Goal: Transaction & Acquisition: Purchase product/service

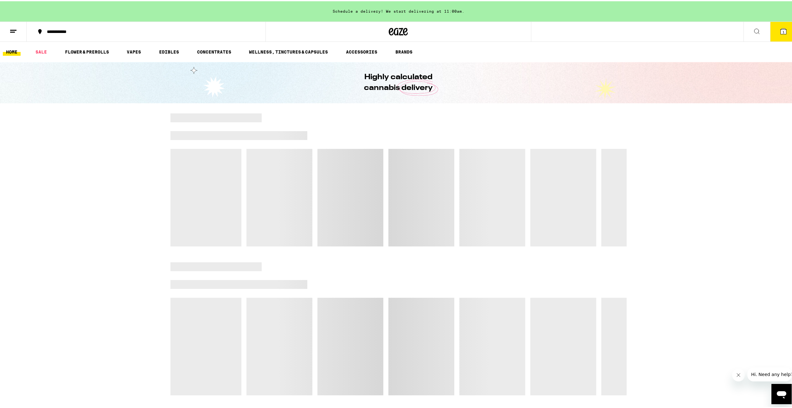
click at [782, 38] on button "1" at bounding box center [783, 31] width 27 height 20
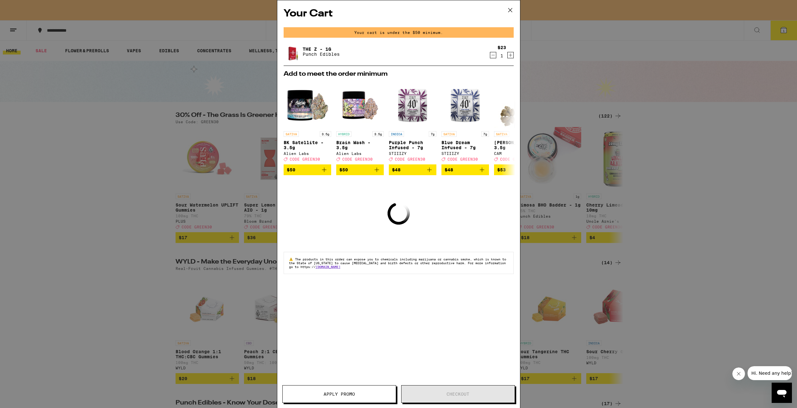
click at [196, 88] on div "Your Cart Your cart is under the $50 minimum. The Z - 1g Punch Edibles $23 1 Ad…" at bounding box center [398, 204] width 797 height 408
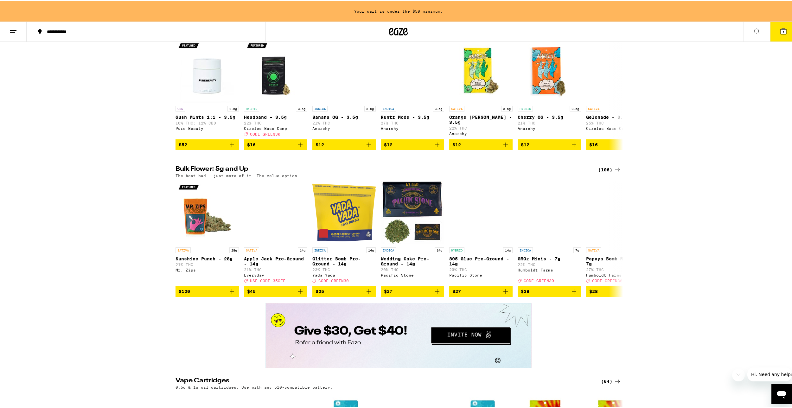
scroll to position [760, 0]
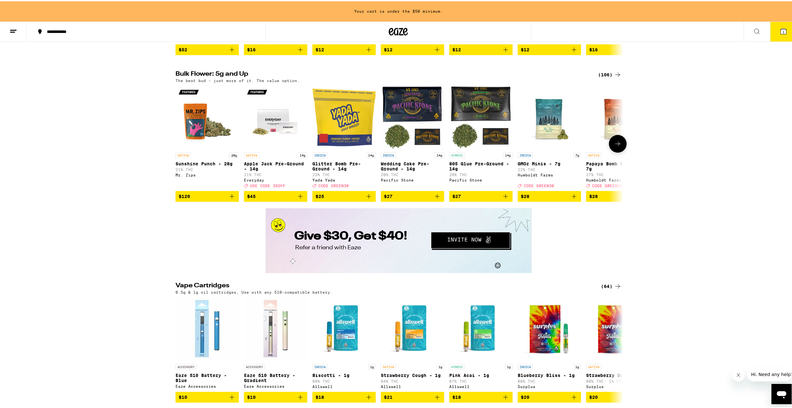
click at [503, 197] on icon "Add to bag" at bounding box center [505, 195] width 4 height 4
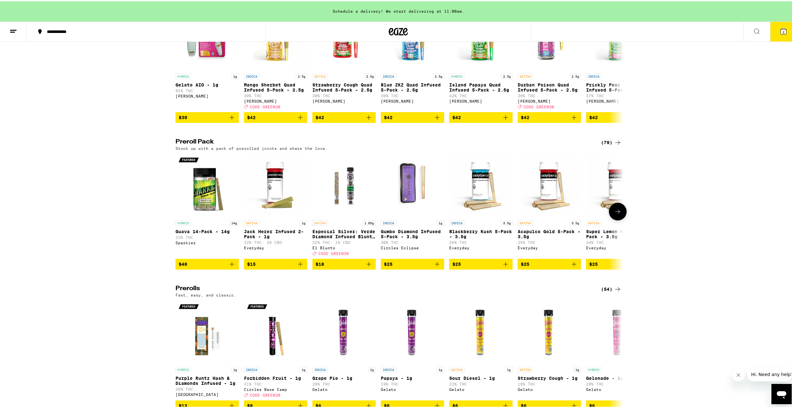
scroll to position [1774, 0]
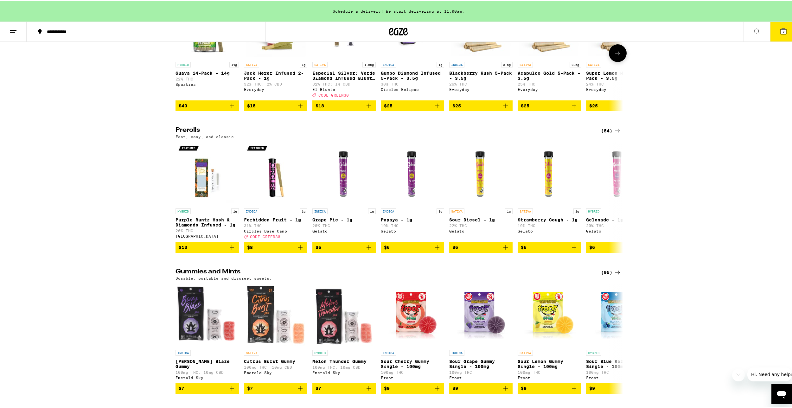
click at [361, 90] on div "El Blunto" at bounding box center [343, 88] width 63 height 4
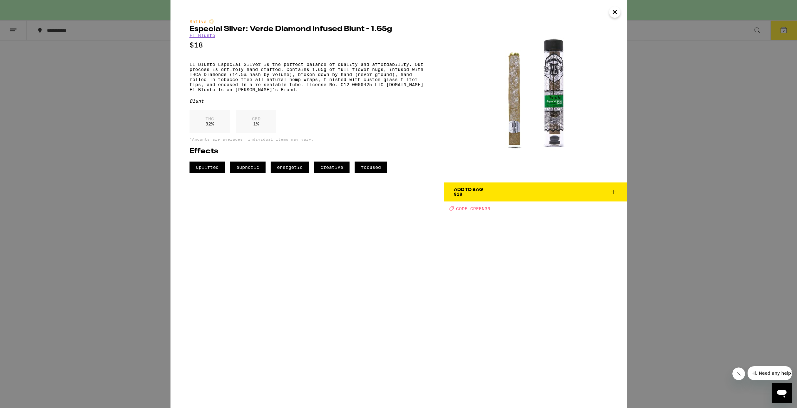
click at [484, 211] on span "CODE GREEN30" at bounding box center [473, 208] width 34 height 5
copy span "GREEN30"
click at [644, 199] on div "Sativa Especial Silver: Verde Diamond Infused Blunt - 1.65g El Blunto $18 El Bl…" at bounding box center [398, 204] width 797 height 408
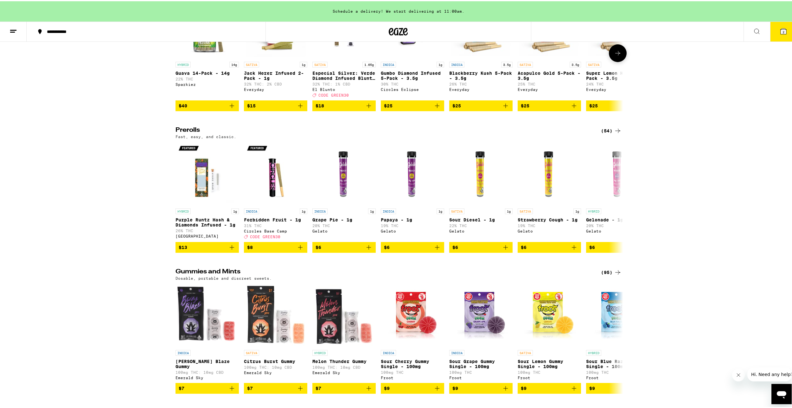
click at [366, 108] on icon "Add to bag" at bounding box center [369, 105] width 8 height 8
click at [618, 56] on icon at bounding box center [618, 52] width 8 height 8
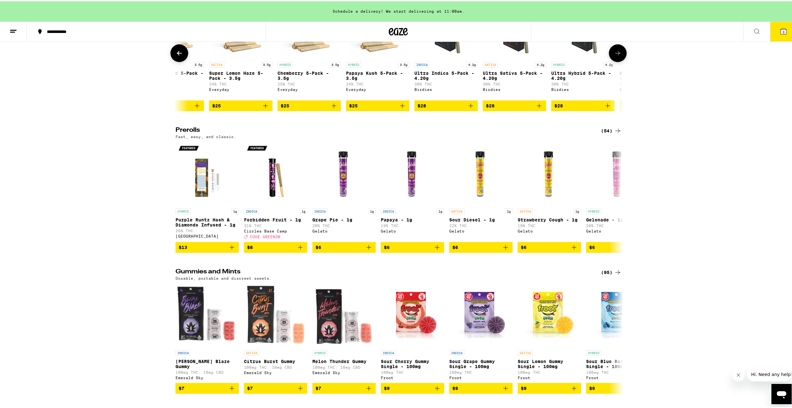
click at [618, 56] on icon at bounding box center [618, 52] width 8 height 8
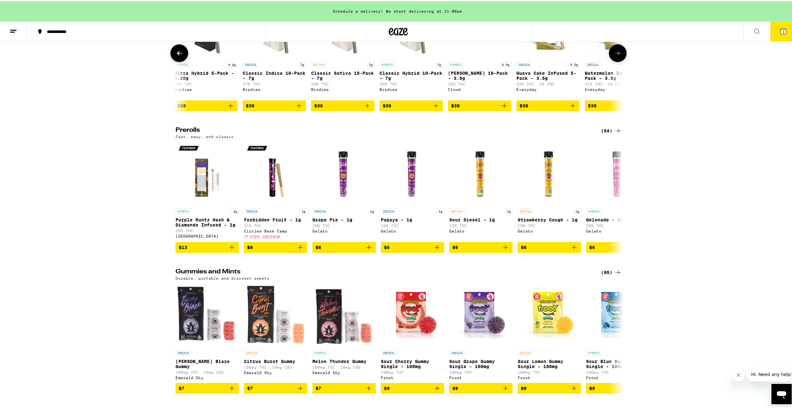
click at [618, 56] on icon at bounding box center [618, 52] width 8 height 8
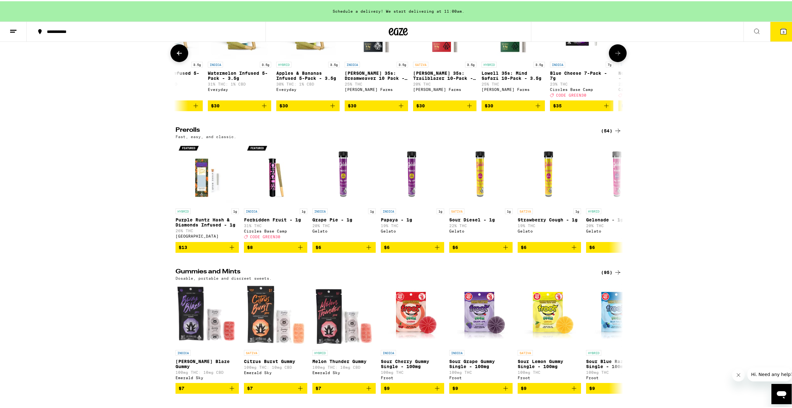
click at [618, 56] on icon at bounding box center [618, 52] width 8 height 8
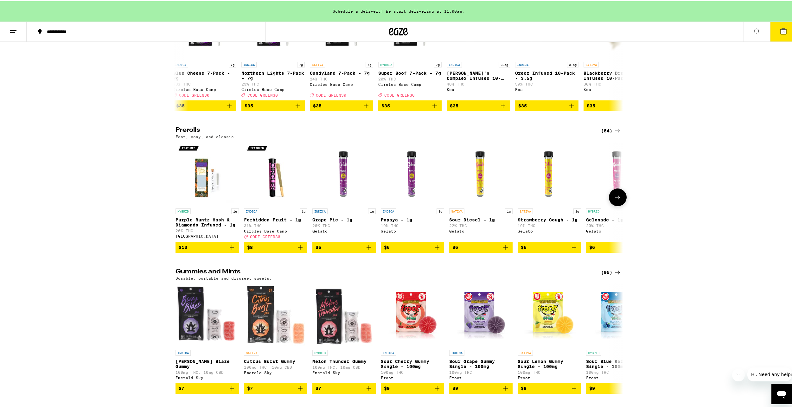
scroll to position [1932, 0]
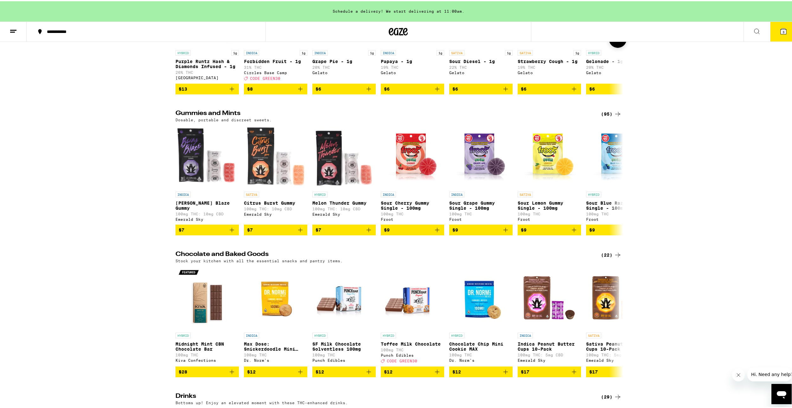
click at [614, 41] on icon at bounding box center [618, 38] width 8 height 8
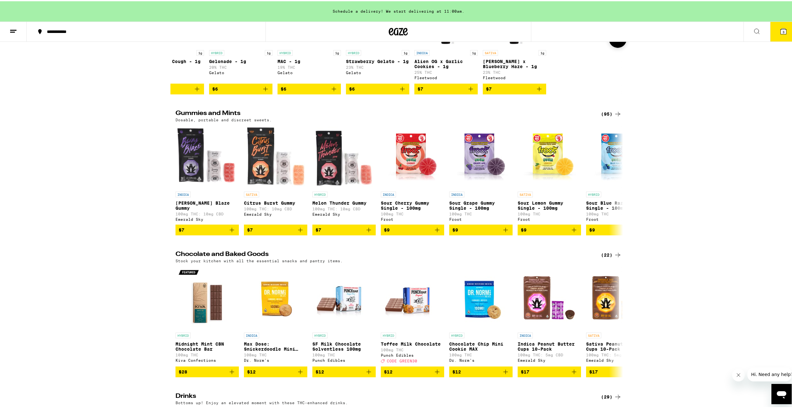
click at [614, 41] on icon at bounding box center [618, 38] width 8 height 8
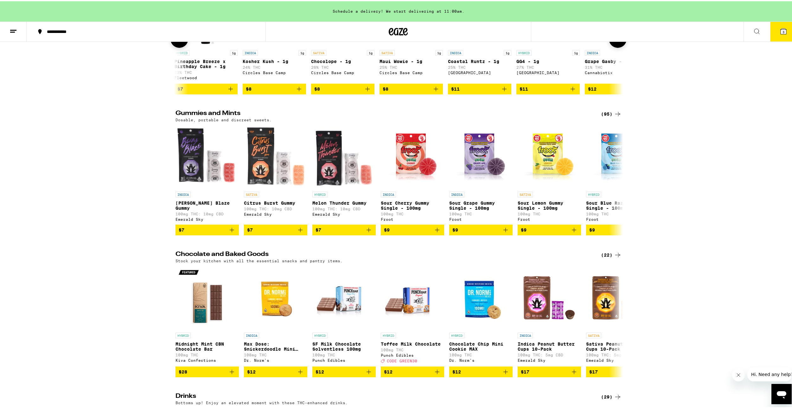
click at [614, 41] on icon at bounding box center [618, 38] width 8 height 8
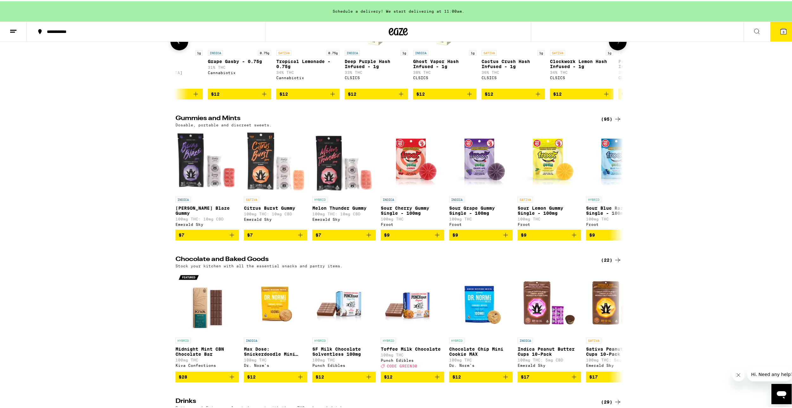
click at [614, 44] on icon at bounding box center [618, 40] width 8 height 8
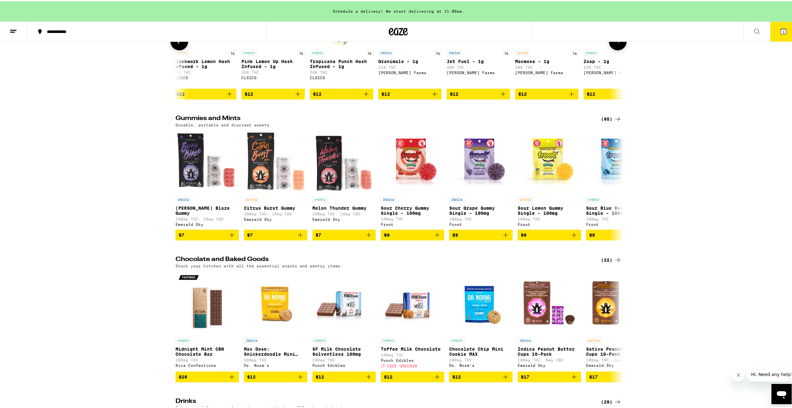
click at [614, 44] on icon at bounding box center [618, 40] width 8 height 8
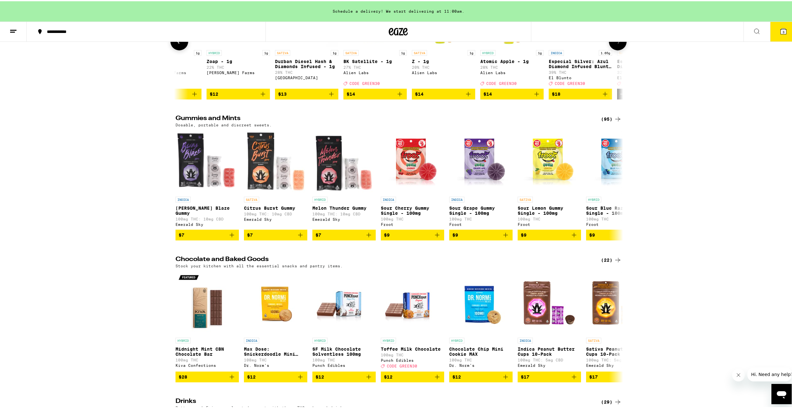
click at [614, 44] on icon at bounding box center [618, 40] width 8 height 8
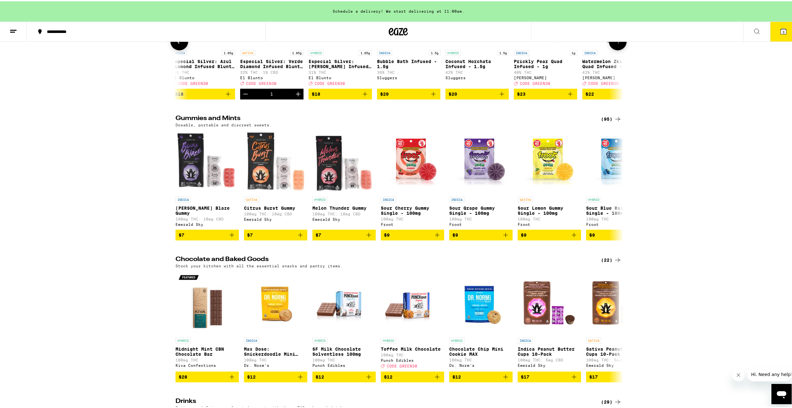
click at [431, 95] on icon "Add to bag" at bounding box center [433, 93] width 4 height 4
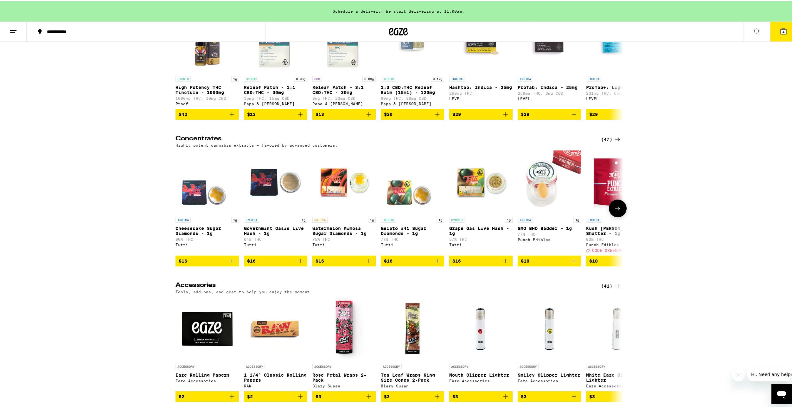
scroll to position [2836, 0]
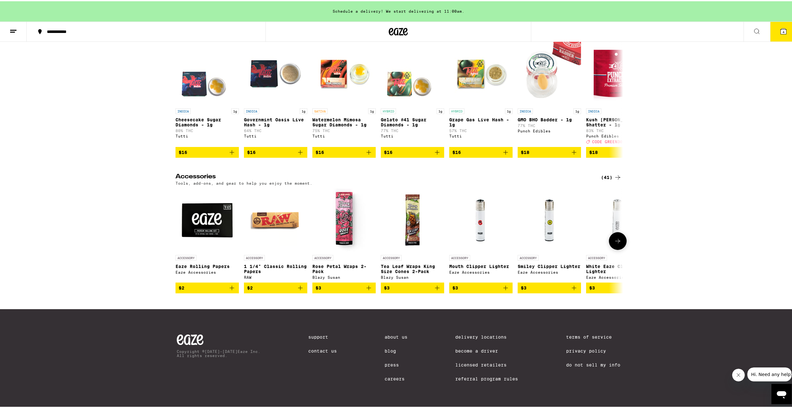
click at [434, 285] on icon "Add to bag" at bounding box center [437, 287] width 8 height 8
click at [613, 231] on button at bounding box center [618, 240] width 18 height 18
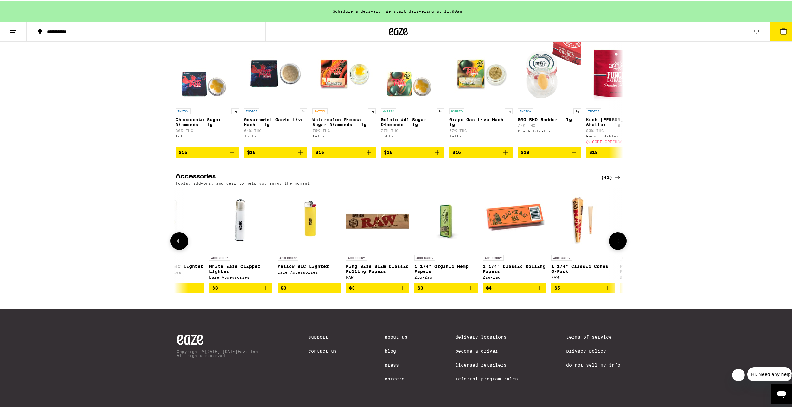
click at [607, 283] on icon "Add to bag" at bounding box center [608, 287] width 8 height 8
click at [772, 39] on button "6" at bounding box center [783, 31] width 27 height 20
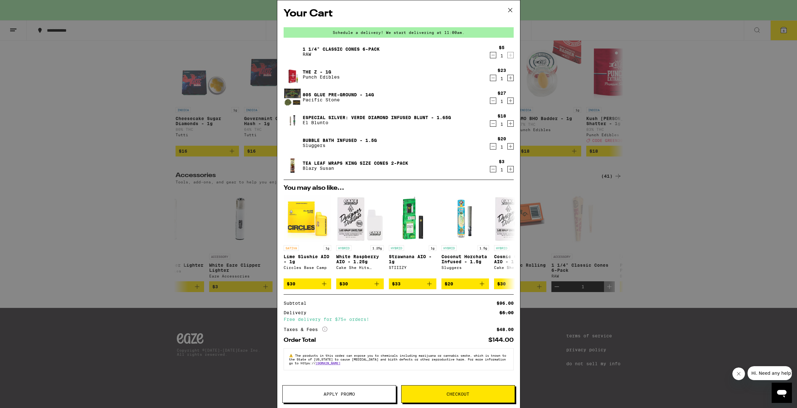
click at [332, 393] on span "Apply Promo" at bounding box center [338, 394] width 31 height 4
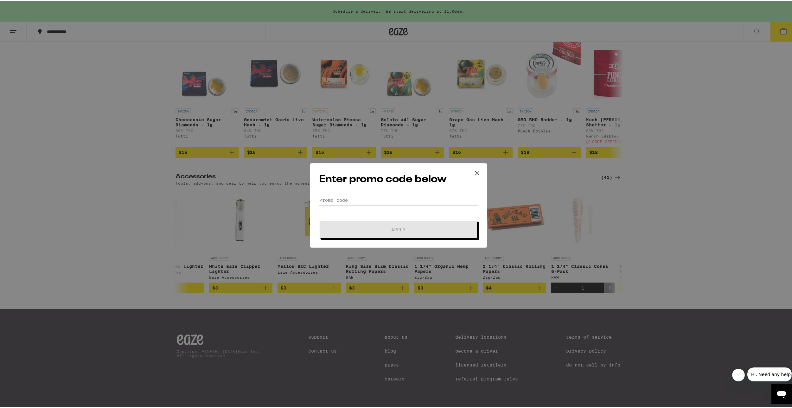
click at [358, 197] on input "Promo Code" at bounding box center [398, 199] width 159 height 10
type input "GREEN30"
click at [382, 229] on span "Apply" at bounding box center [398, 228] width 114 height 4
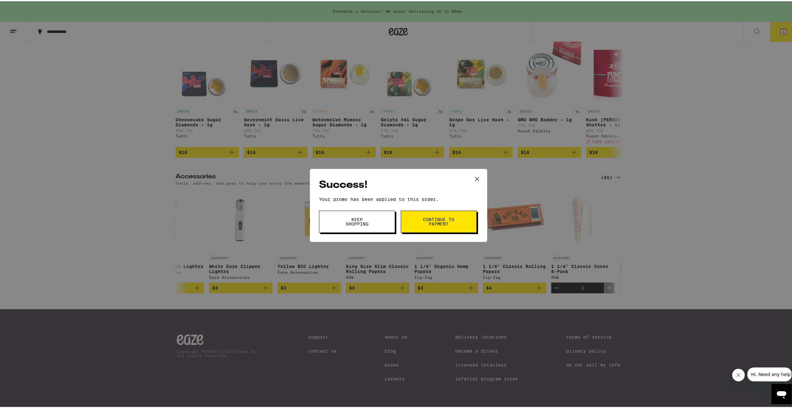
click at [436, 225] on span "Continue to payment" at bounding box center [439, 220] width 32 height 9
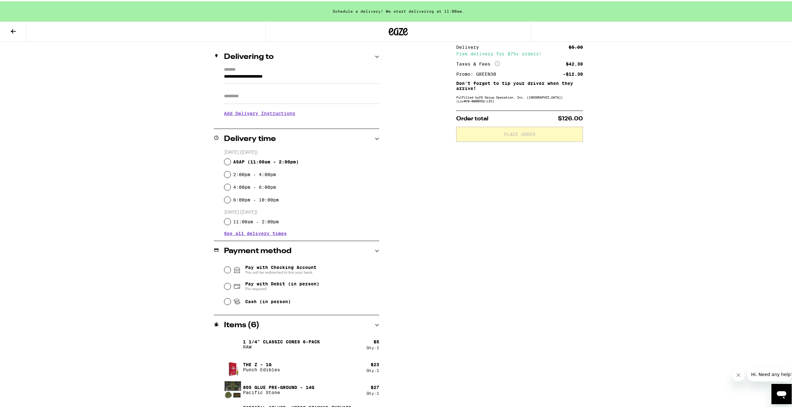
scroll to position [37, 0]
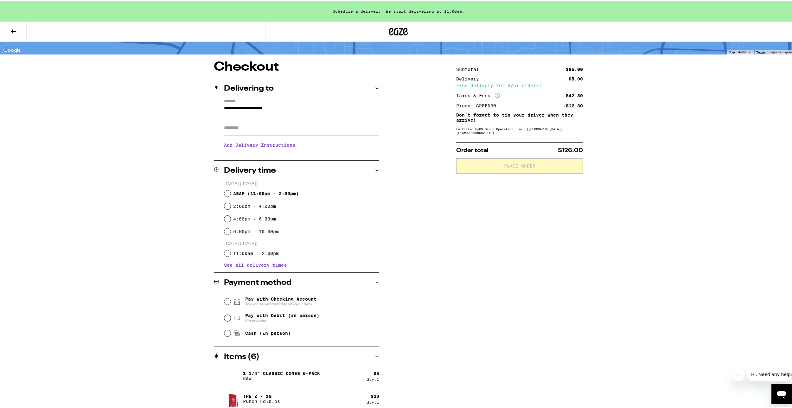
click at [15, 29] on icon at bounding box center [14, 30] width 8 height 8
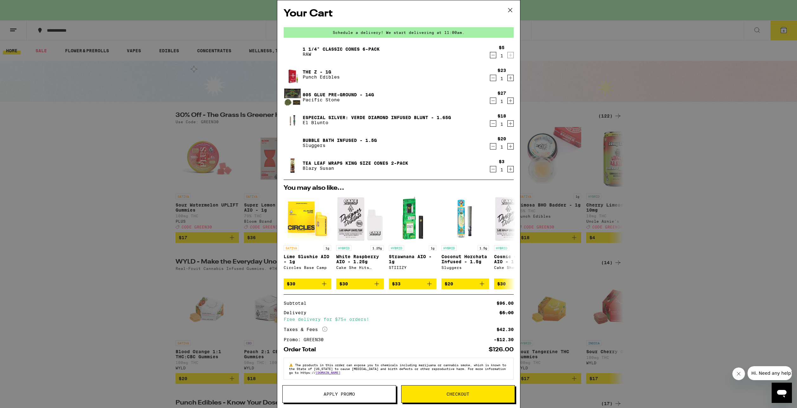
click at [490, 57] on icon "Decrement" at bounding box center [493, 55] width 6 height 8
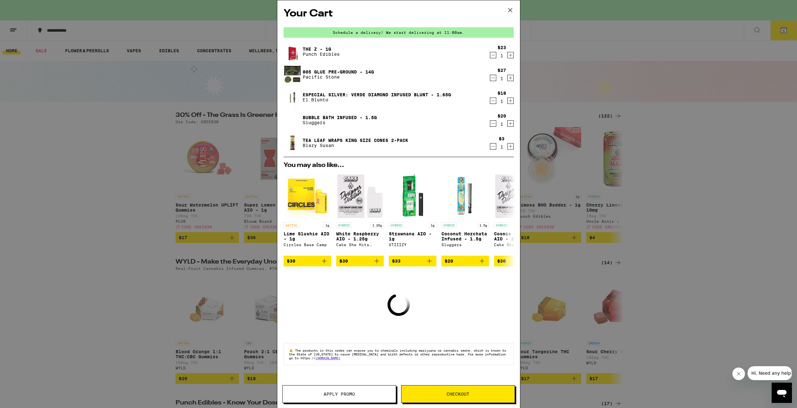
click at [571, 168] on div "Your Cart Schedule a delivery! We start delivering at 11:00am. The Z - 1g Punch…" at bounding box center [398, 204] width 797 height 408
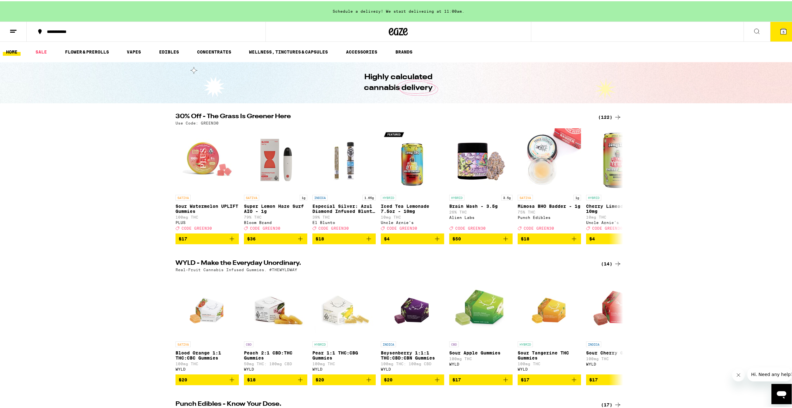
click at [780, 31] on icon at bounding box center [783, 30] width 6 height 6
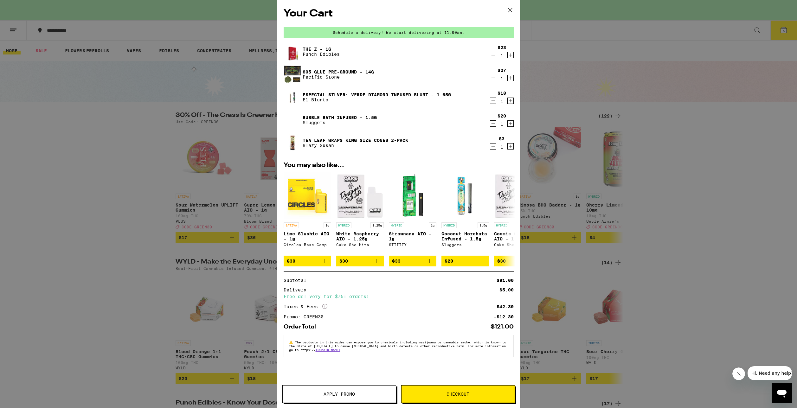
click at [491, 126] on icon "Decrement" at bounding box center [493, 124] width 6 height 8
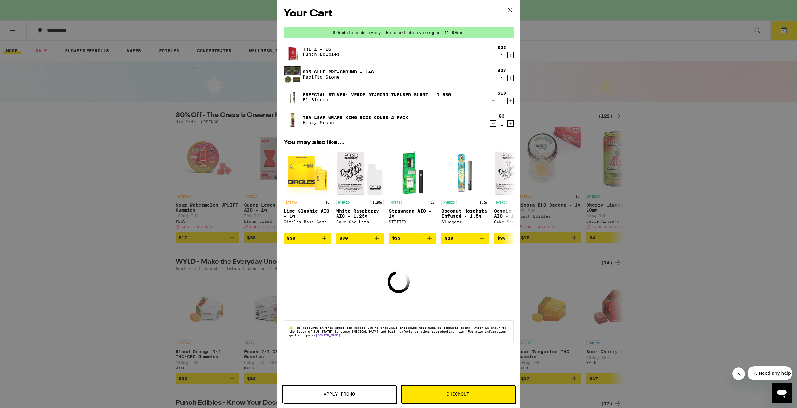
click at [607, 150] on div "Your Cart Schedule a delivery! We start delivering at 11:00am. The Z - 1g Punch…" at bounding box center [398, 204] width 797 height 408
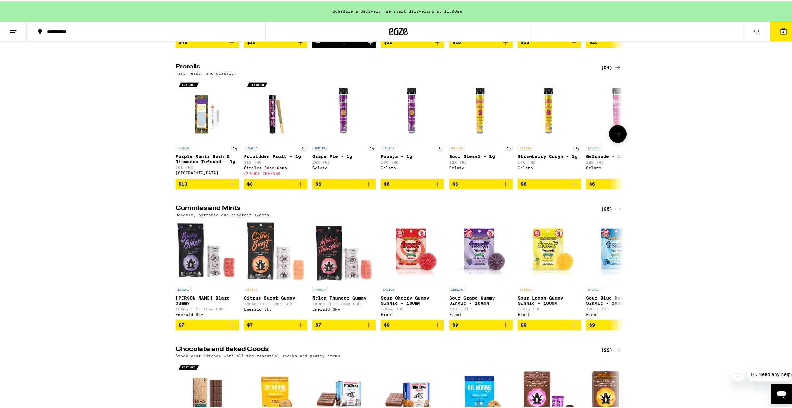
scroll to position [1869, 0]
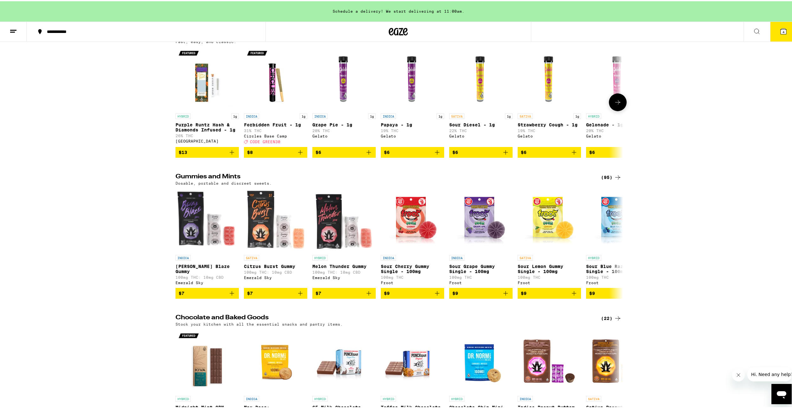
click at [617, 110] on button at bounding box center [618, 101] width 18 height 18
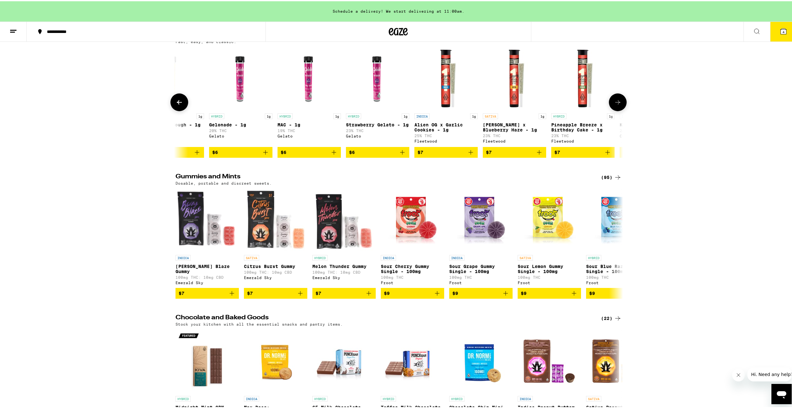
click at [616, 110] on button at bounding box center [618, 101] width 18 height 18
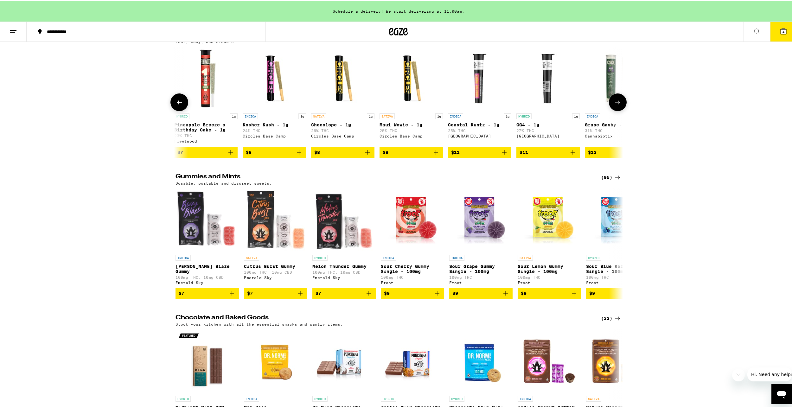
click at [616, 110] on button at bounding box center [618, 101] width 18 height 18
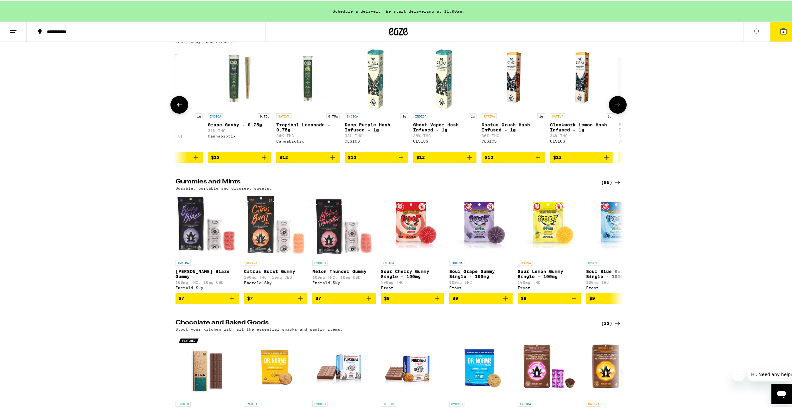
click at [617, 112] on button at bounding box center [618, 104] width 18 height 18
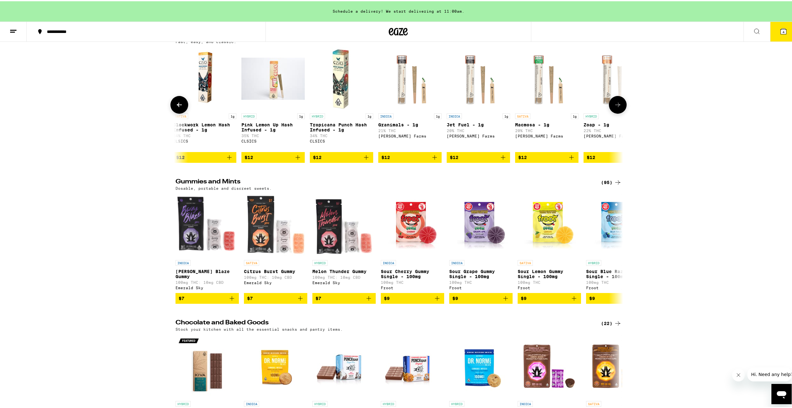
click at [614, 107] on icon at bounding box center [618, 104] width 8 height 8
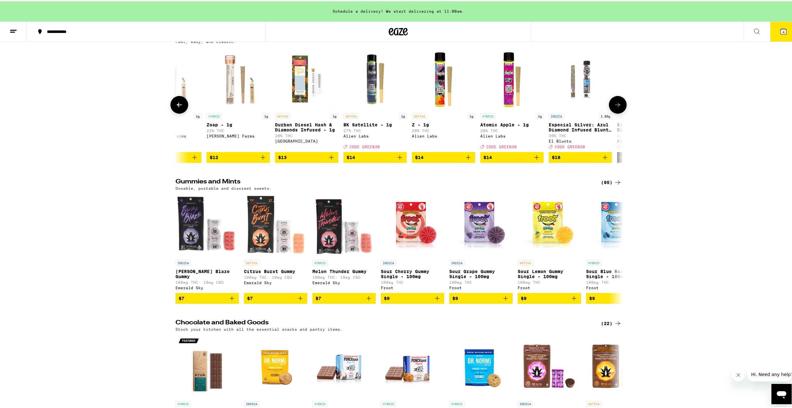
click at [512, 109] on img "Open page for Atomic Apple - 1g from Alien Labs" at bounding box center [511, 77] width 63 height 63
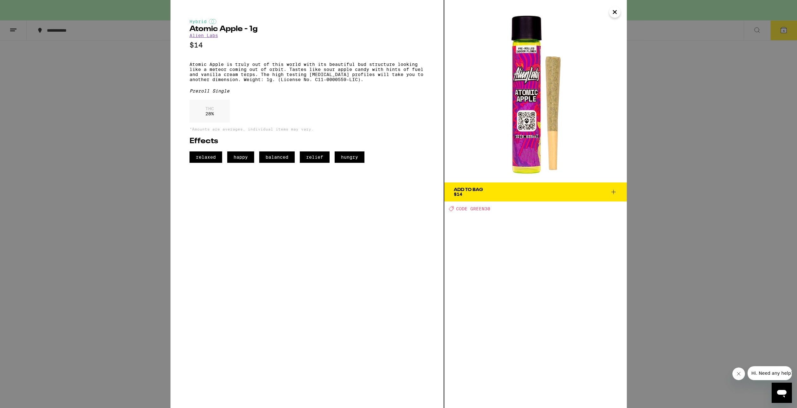
click at [694, 122] on div "Hybrid Atomic Apple - 1g Alien Labs $14 Atomic Apple is truly out of this world…" at bounding box center [398, 204] width 797 height 408
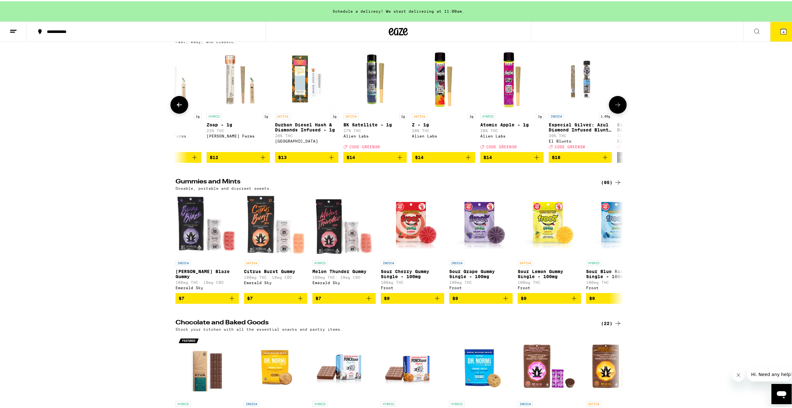
click at [360, 109] on img "Open page for BK Satellite - 1g from Alien Labs" at bounding box center [374, 77] width 63 height 63
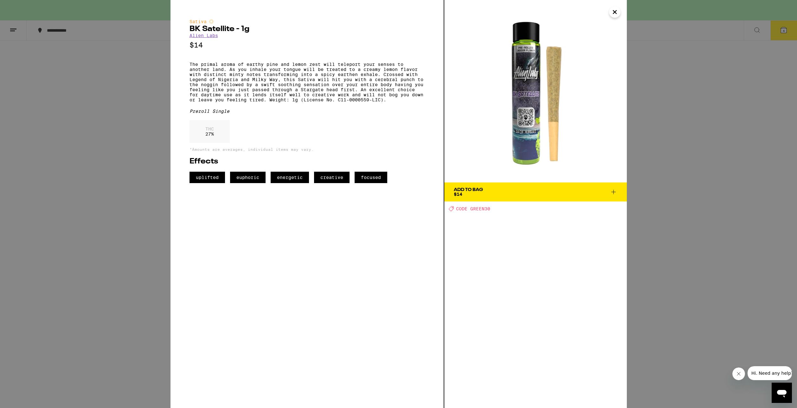
click at [664, 126] on div "Sativa BK Satellite - 1g Alien Labs $14 The primal aroma of earthy pine and lem…" at bounding box center [398, 204] width 797 height 408
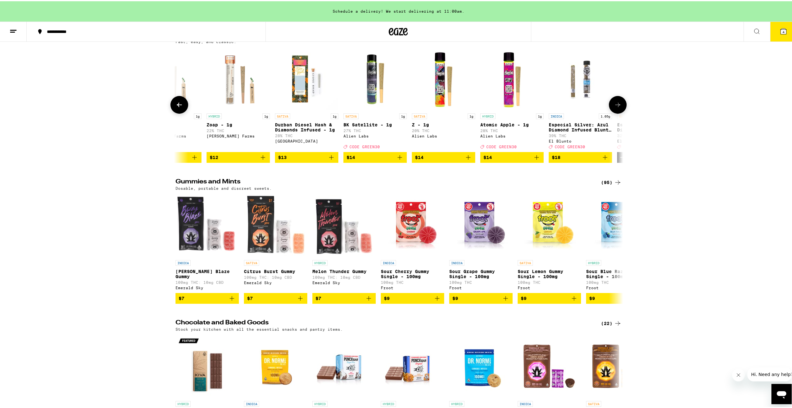
click at [614, 107] on icon at bounding box center [618, 104] width 8 height 8
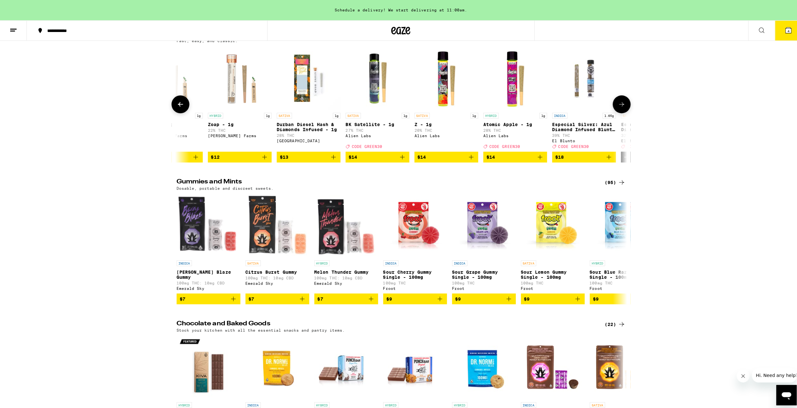
scroll to position [0, 2262]
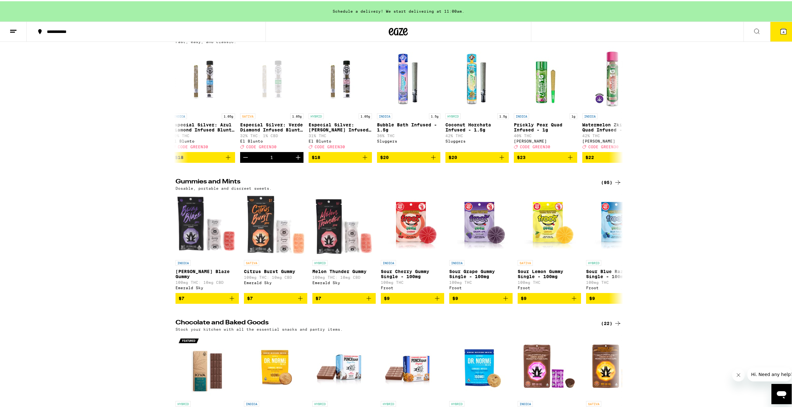
click at [773, 33] on button "4" at bounding box center [783, 31] width 27 height 20
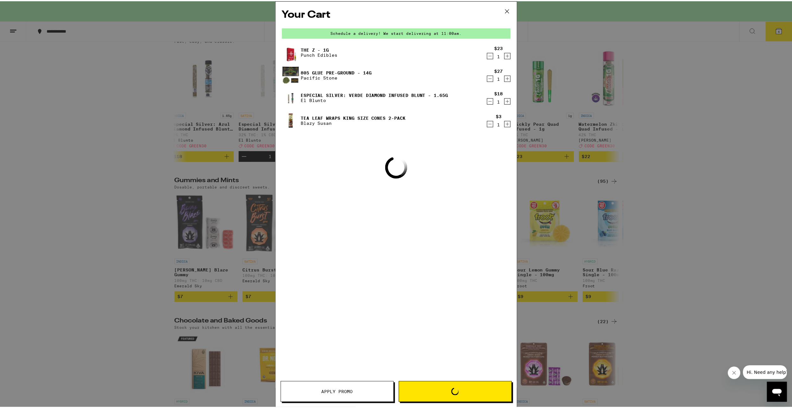
scroll to position [1804, 0]
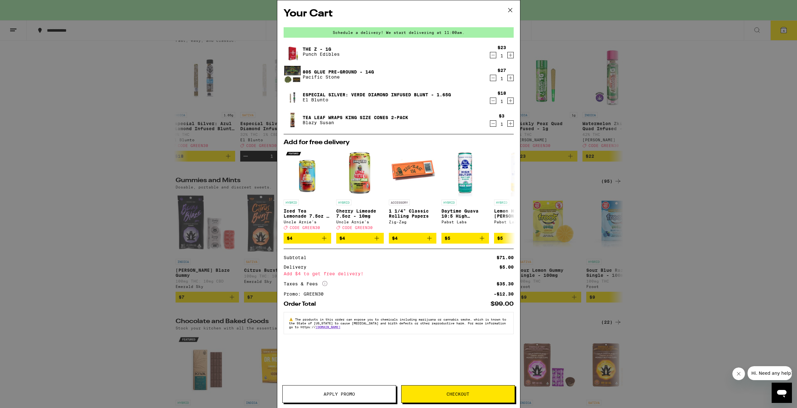
drag, startPoint x: 211, startPoint y: 145, endPoint x: 208, endPoint y: 145, distance: 3.2
click at [208, 145] on div "Your Cart Schedule a delivery! We start delivering at 11:00am. The Z - 1g Punch…" at bounding box center [398, 204] width 797 height 408
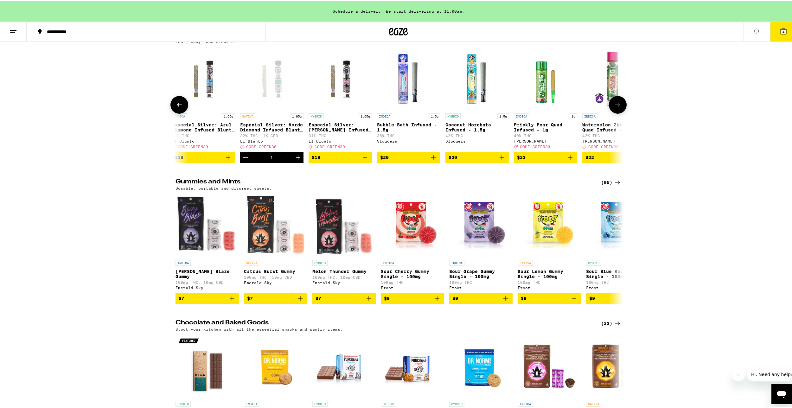
click at [177, 112] on button at bounding box center [179, 104] width 18 height 18
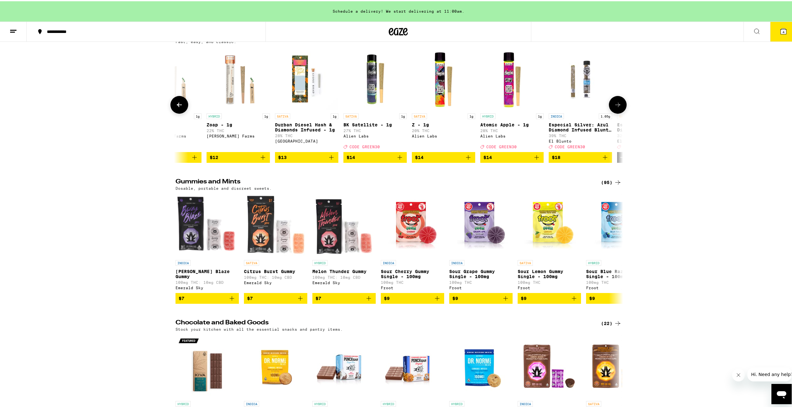
click at [398, 160] on icon "Add to bag" at bounding box center [400, 156] width 8 height 8
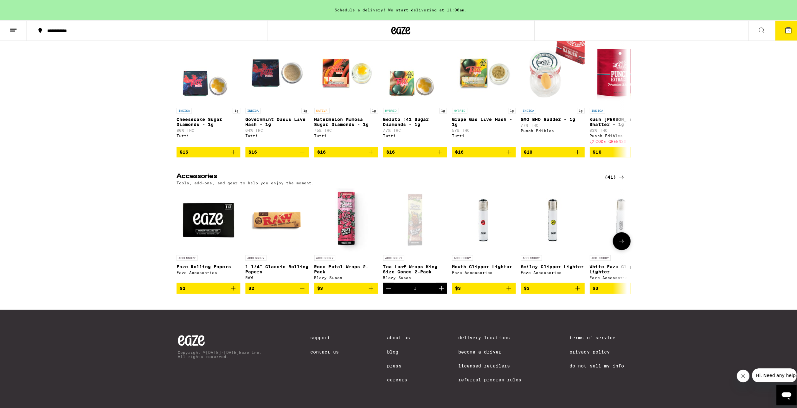
scroll to position [2836, 0]
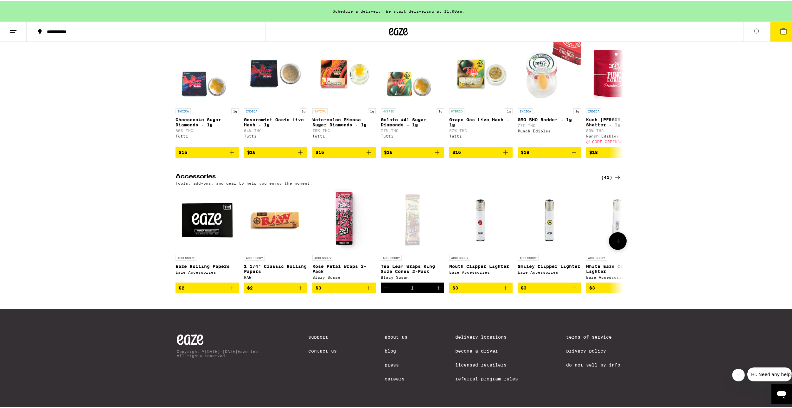
click at [436, 284] on icon "Increment" at bounding box center [438, 286] width 4 height 4
click at [780, 29] on icon at bounding box center [783, 30] width 6 height 6
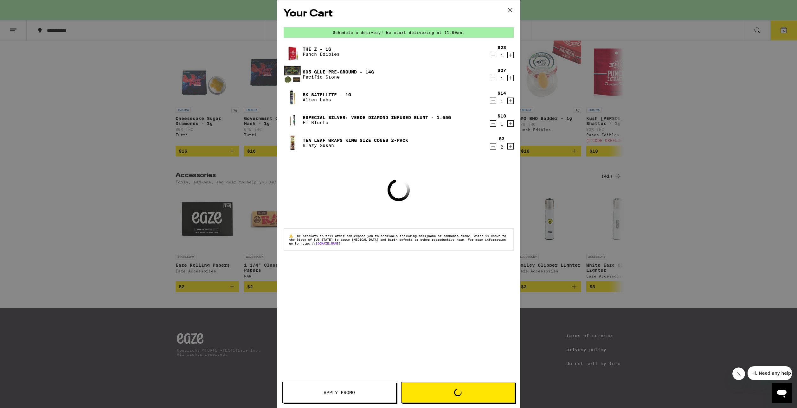
scroll to position [2771, 0]
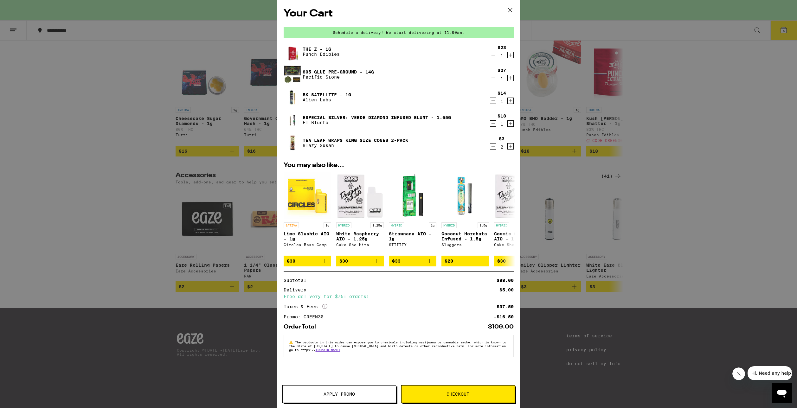
click at [494, 148] on icon "Decrement" at bounding box center [493, 147] width 6 height 8
click at [357, 396] on span "Apply Promo" at bounding box center [339, 394] width 113 height 4
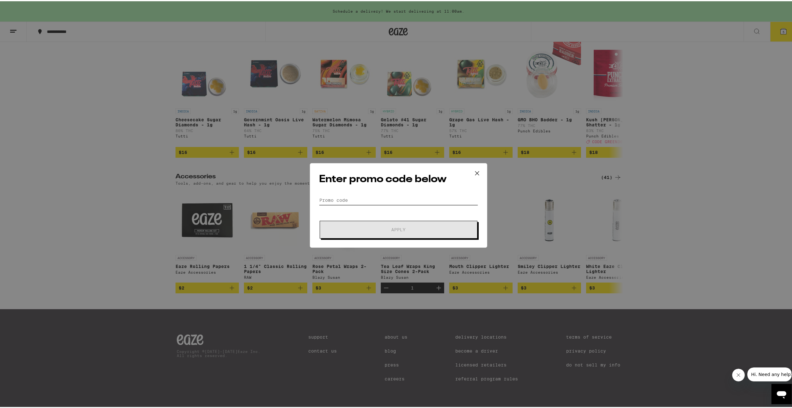
click at [367, 203] on input "Promo Code" at bounding box center [398, 199] width 159 height 10
paste input "GREEN30"
type input "GREEN30"
click at [361, 225] on button "Apply" at bounding box center [399, 229] width 158 height 18
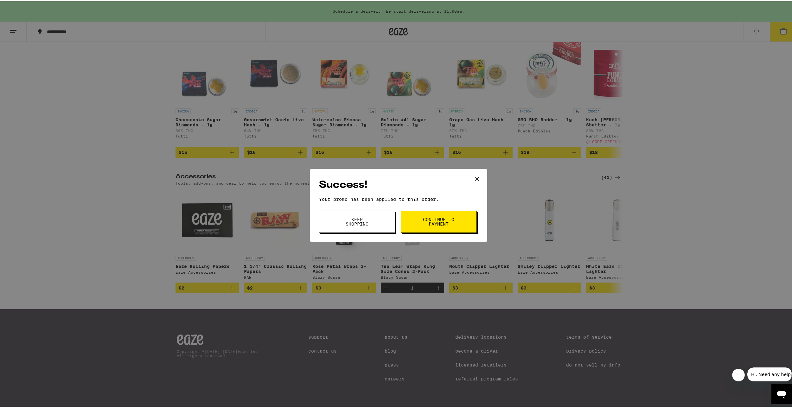
click at [365, 226] on button "Keep Shopping" at bounding box center [357, 220] width 76 height 22
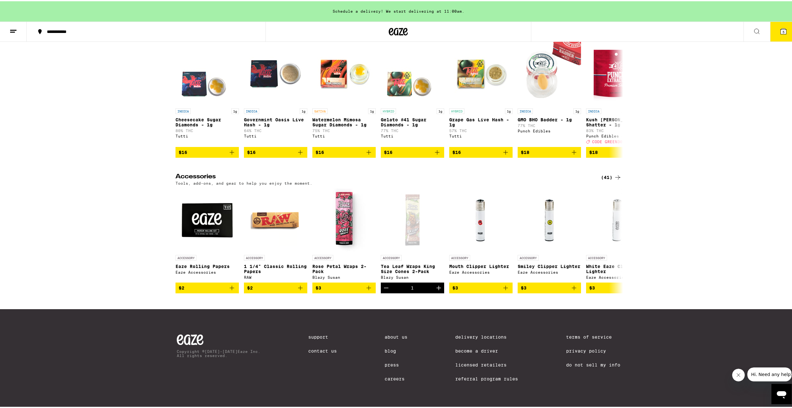
click at [783, 37] on button "5" at bounding box center [783, 31] width 27 height 20
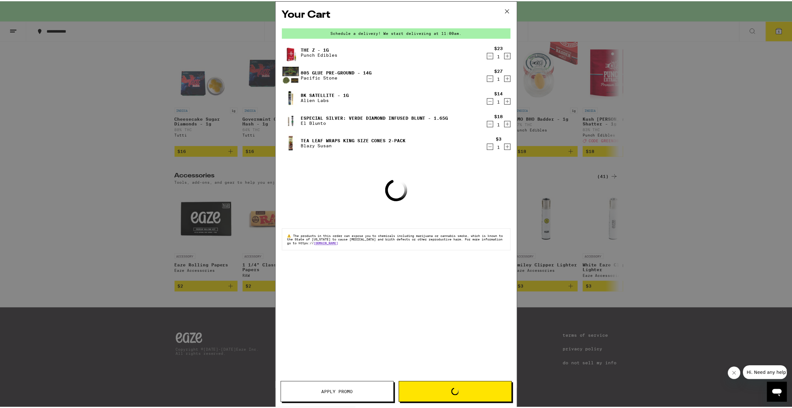
scroll to position [2771, 0]
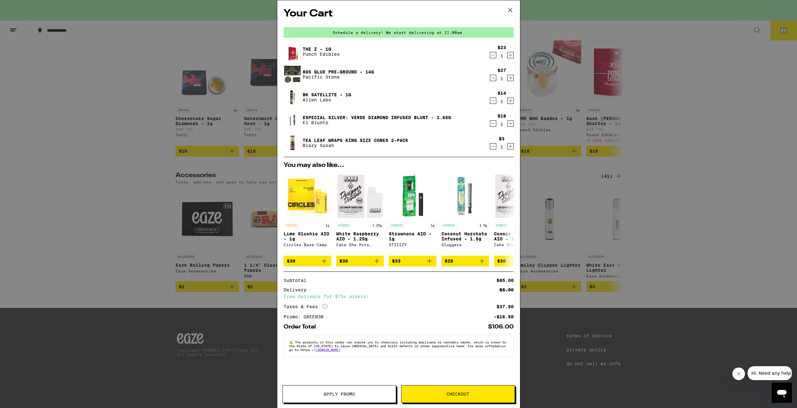
click at [239, 149] on div "Your Cart Schedule a delivery! We start delivering at 11:00am. The Z - 1g Punch…" at bounding box center [398, 204] width 797 height 408
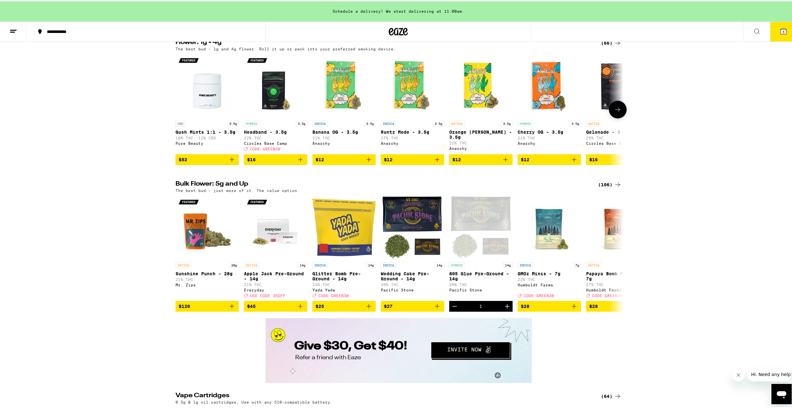
scroll to position [682, 0]
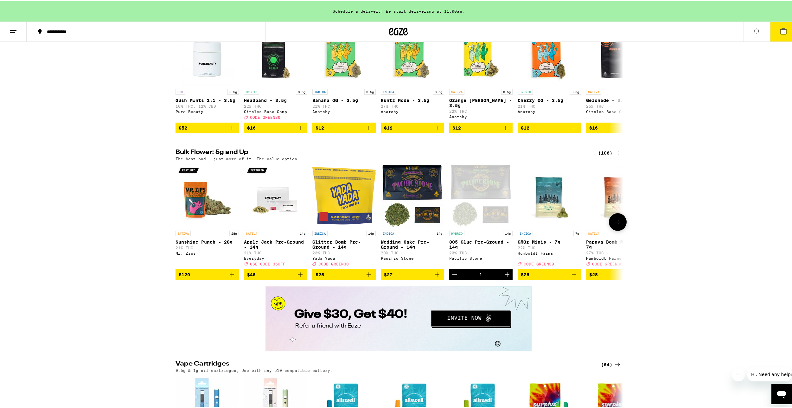
click at [611, 230] on button at bounding box center [618, 221] width 18 height 18
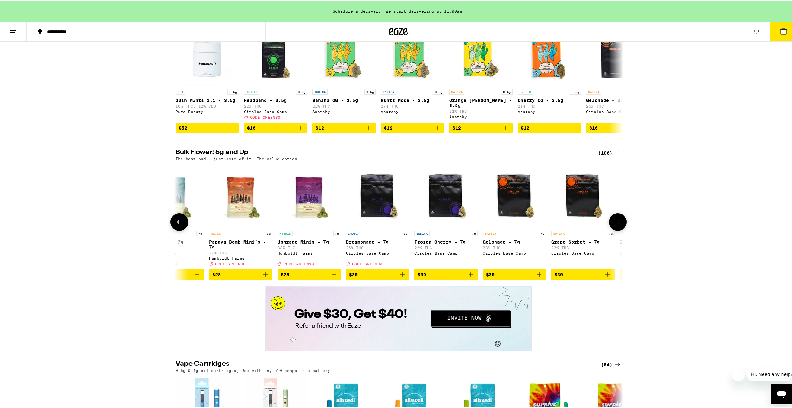
click at [612, 230] on button at bounding box center [618, 221] width 18 height 18
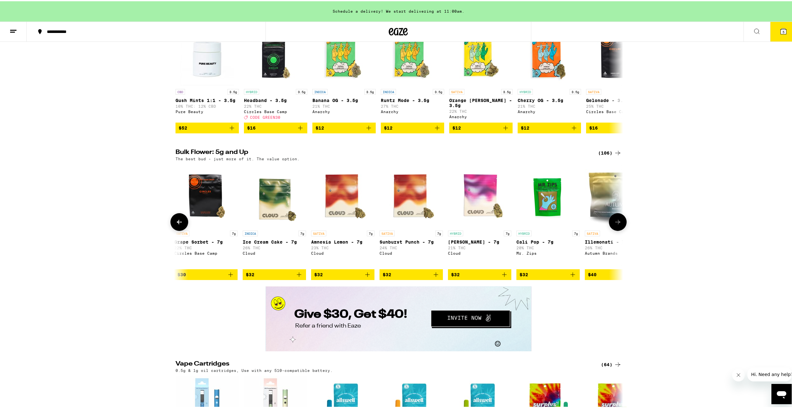
click at [612, 230] on button at bounding box center [618, 221] width 18 height 18
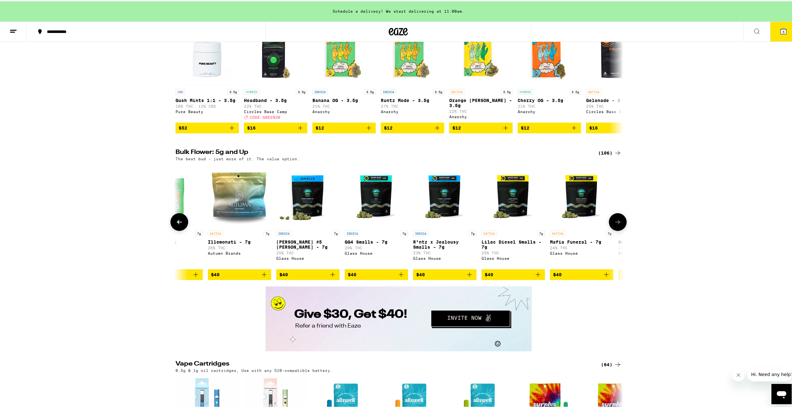
click at [612, 230] on button at bounding box center [618, 221] width 18 height 18
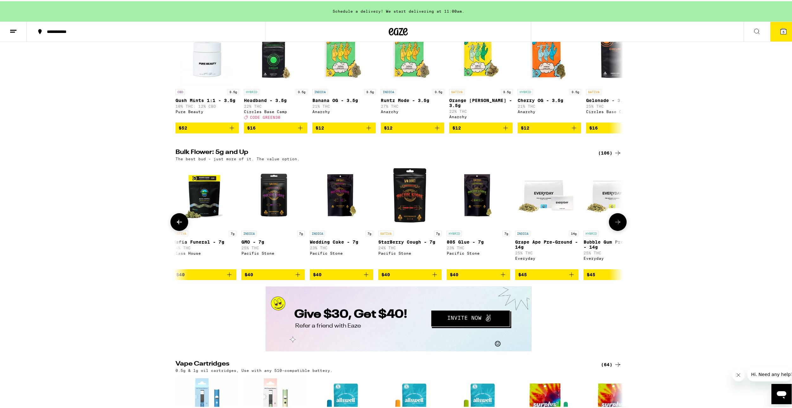
click at [612, 230] on button at bounding box center [618, 221] width 18 height 18
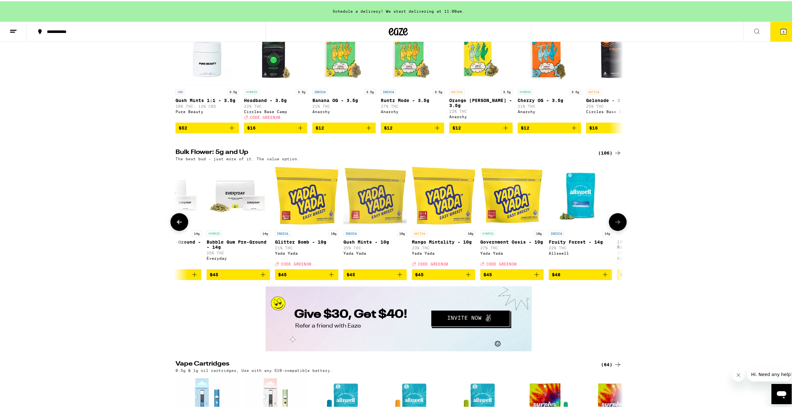
click at [612, 230] on button at bounding box center [618, 221] width 18 height 18
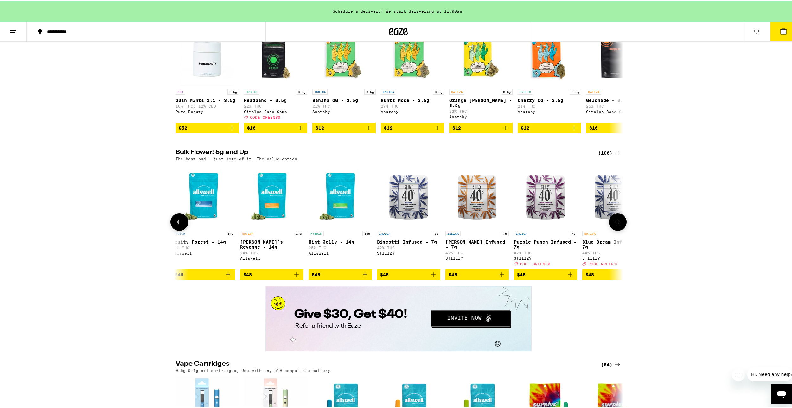
click at [171, 230] on button at bounding box center [179, 221] width 18 height 18
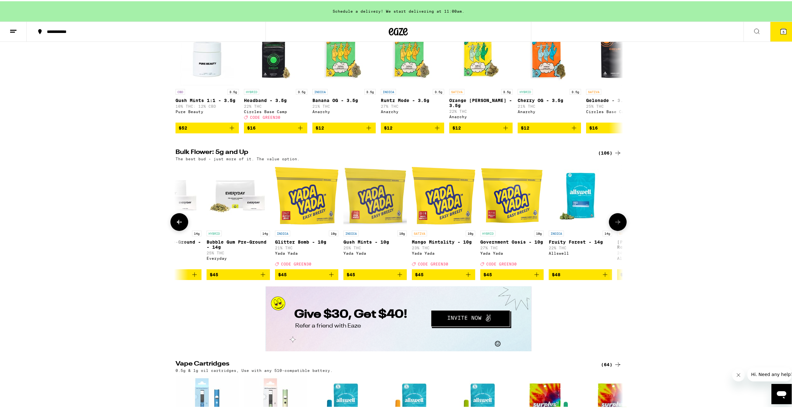
click at [618, 230] on button at bounding box center [618, 221] width 18 height 18
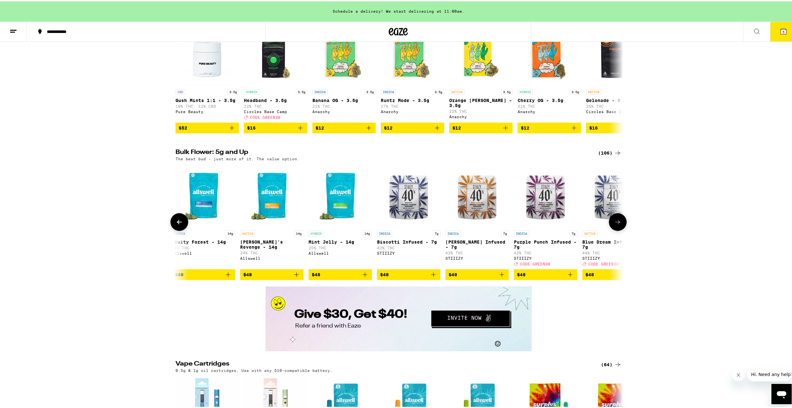
click at [618, 230] on button at bounding box center [618, 221] width 18 height 18
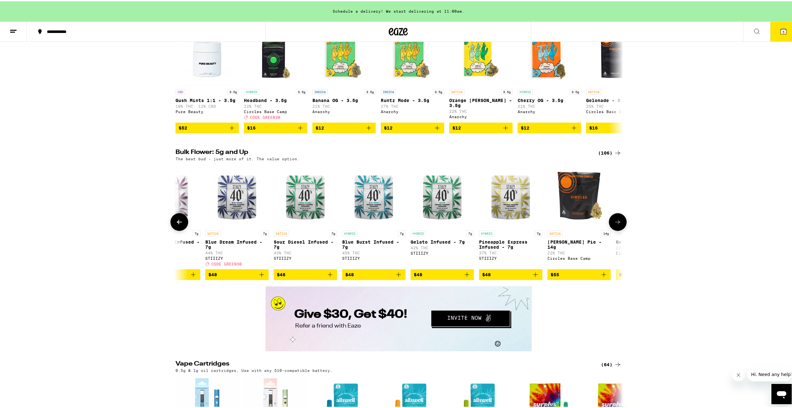
click at [618, 230] on button at bounding box center [618, 221] width 18 height 18
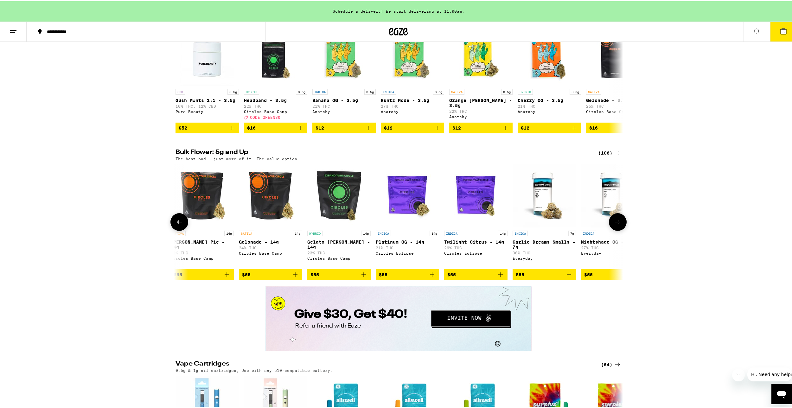
click at [618, 230] on button at bounding box center [618, 221] width 18 height 18
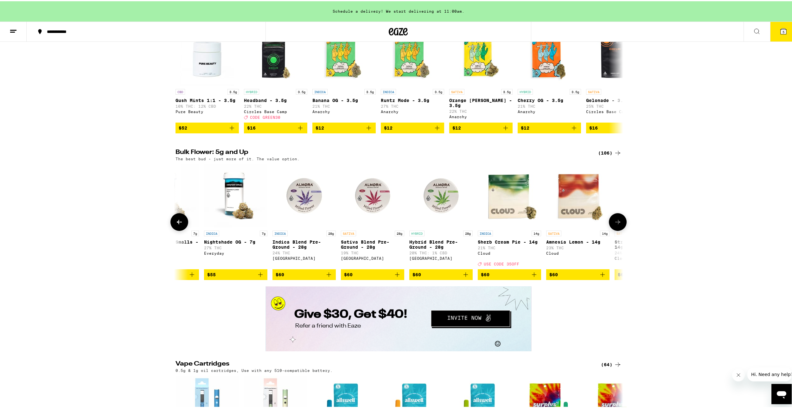
click at [618, 230] on button at bounding box center [618, 221] width 18 height 18
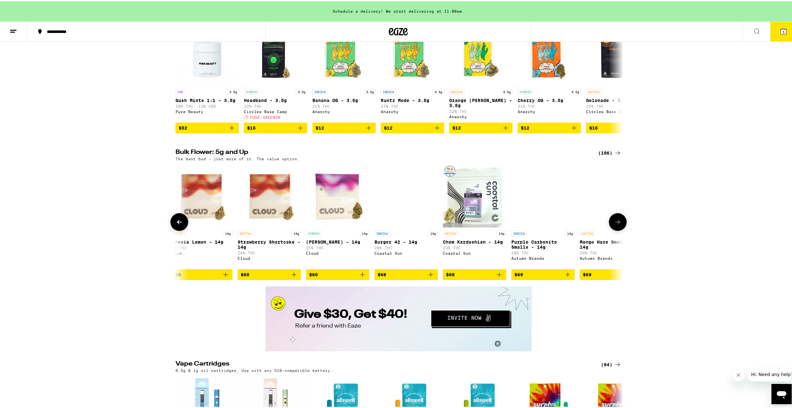
click at [618, 230] on button at bounding box center [618, 221] width 18 height 18
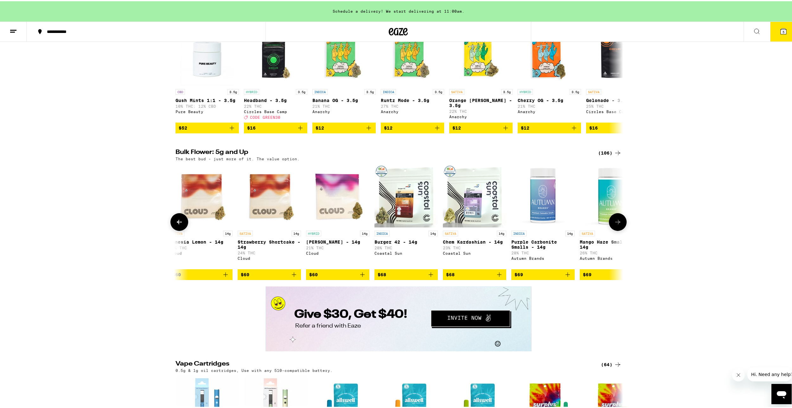
scroll to position [0, 4146]
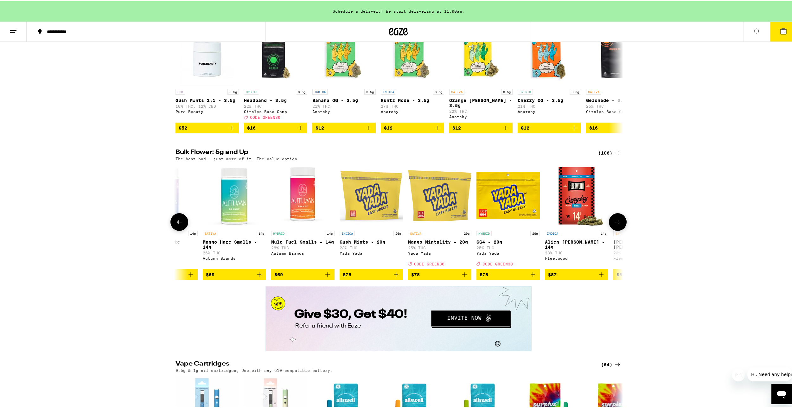
click at [618, 230] on button at bounding box center [618, 221] width 18 height 18
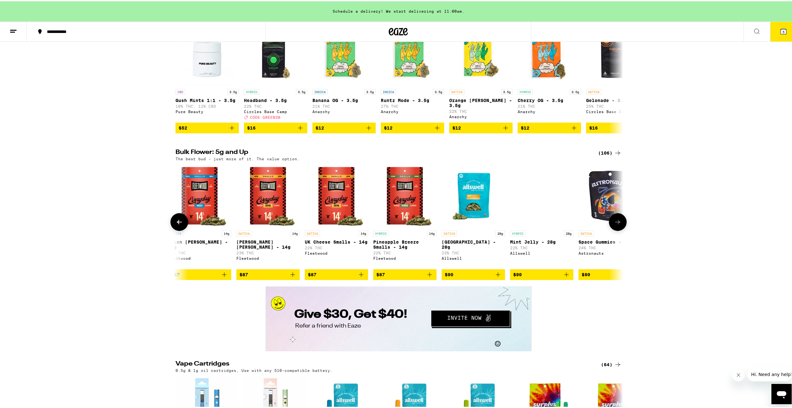
click at [618, 230] on button at bounding box center [618, 221] width 18 height 18
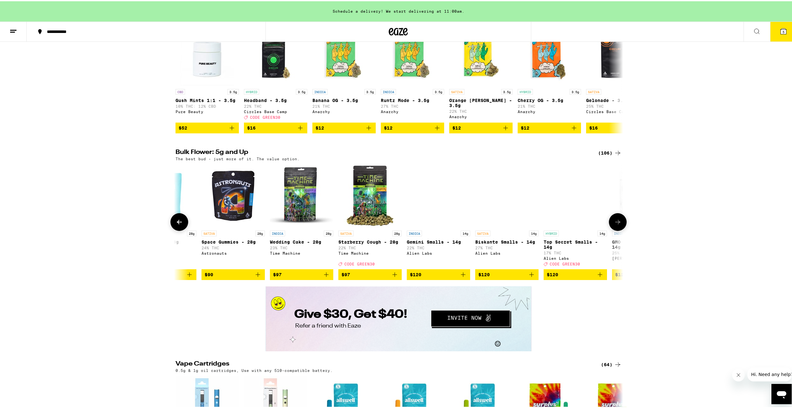
click at [618, 230] on button at bounding box center [618, 221] width 18 height 18
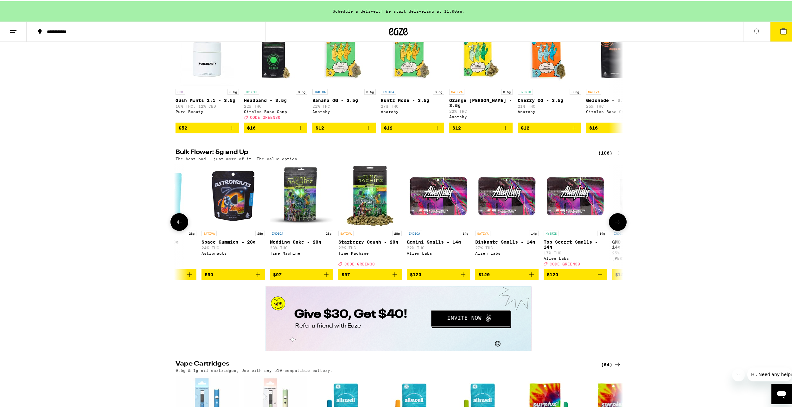
scroll to position [0, 5277]
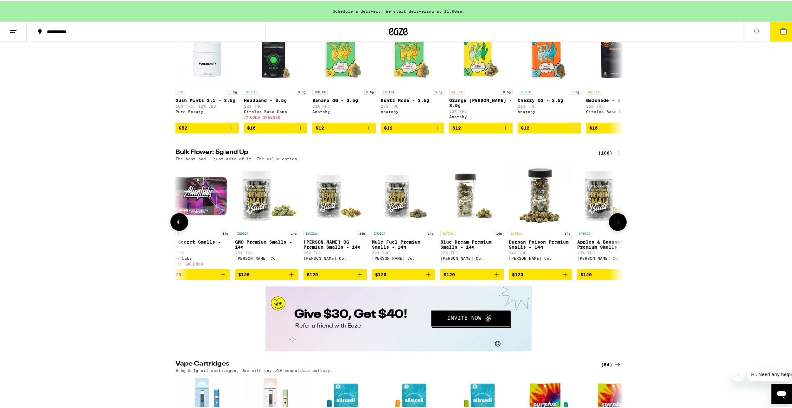
click at [618, 230] on button at bounding box center [618, 221] width 18 height 18
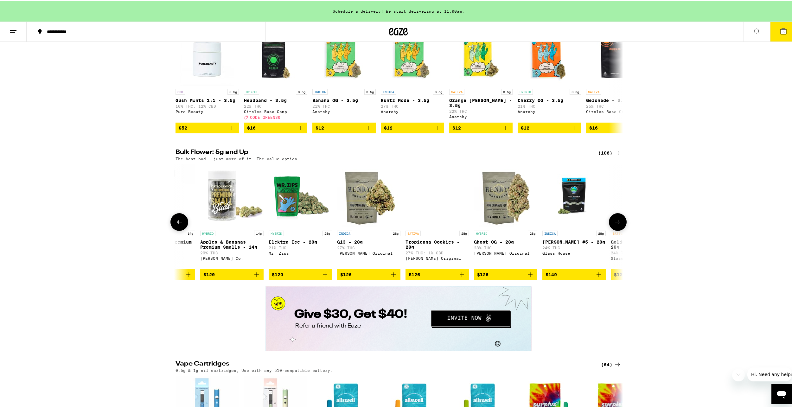
click at [618, 230] on button at bounding box center [618, 221] width 18 height 18
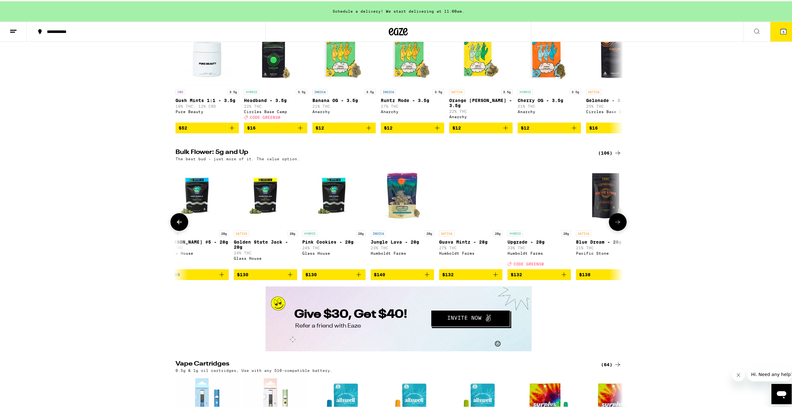
click at [618, 230] on button at bounding box center [618, 221] width 18 height 18
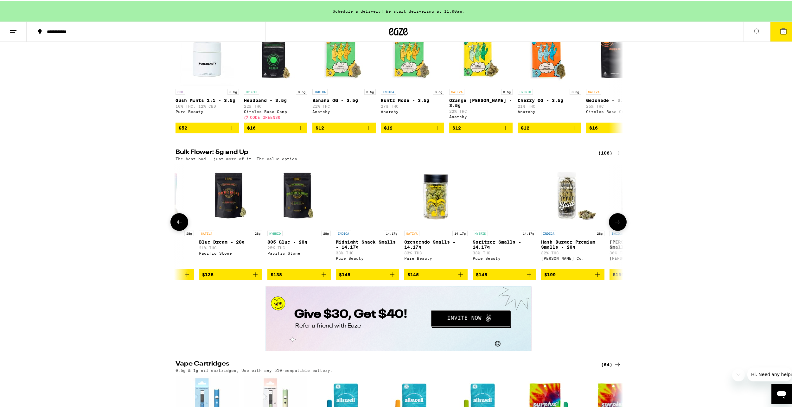
click at [618, 230] on button at bounding box center [618, 221] width 18 height 18
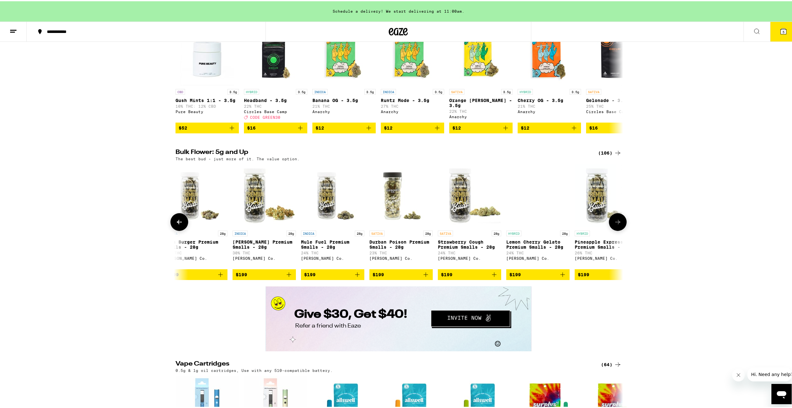
click at [618, 230] on button at bounding box center [618, 221] width 18 height 18
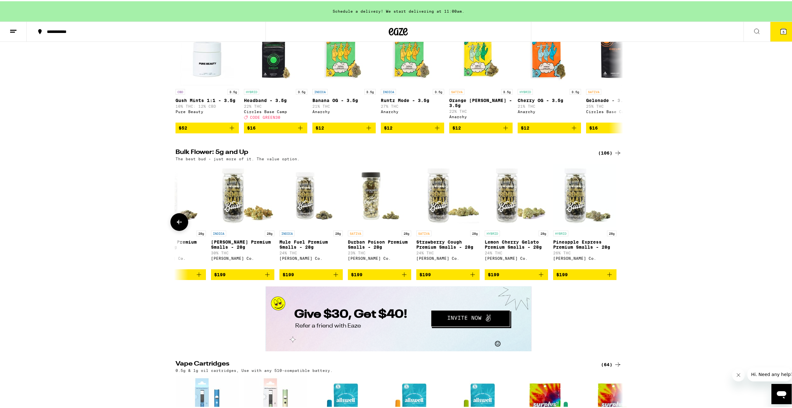
scroll to position [619, 0]
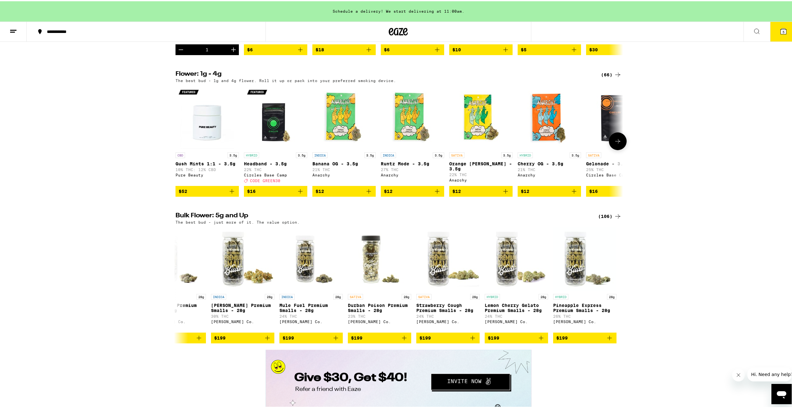
click at [616, 144] on icon at bounding box center [618, 140] width 8 height 8
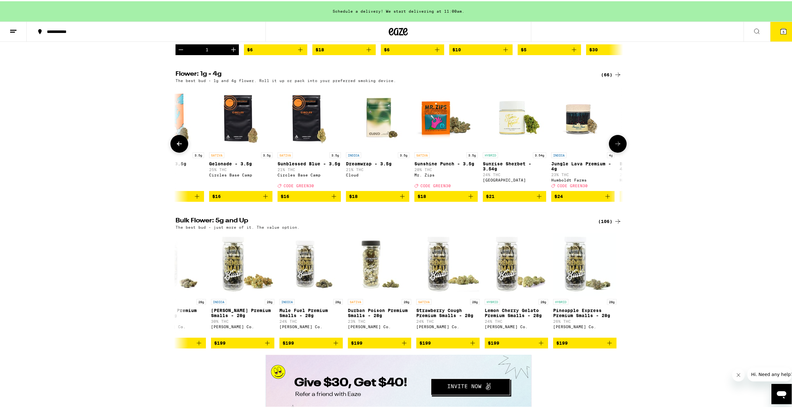
click at [616, 151] on button at bounding box center [618, 143] width 18 height 18
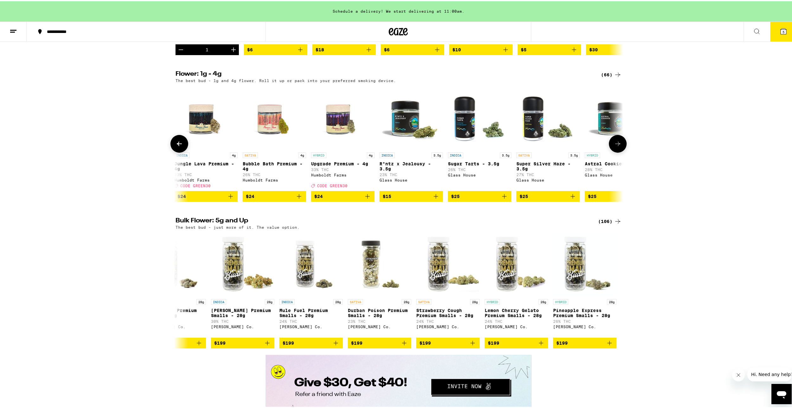
click at [616, 151] on button at bounding box center [618, 143] width 18 height 18
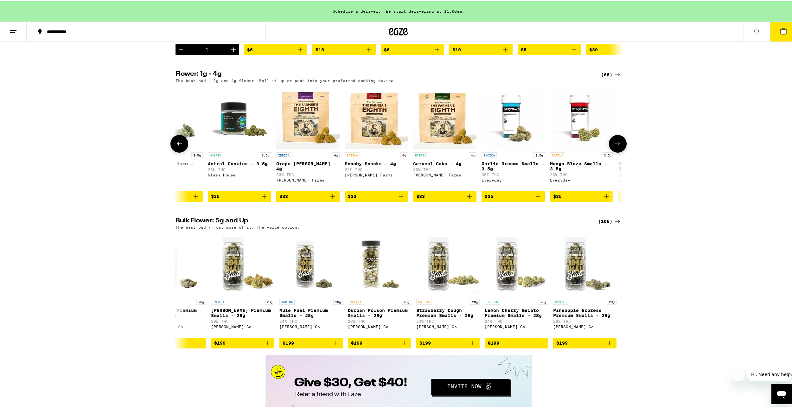
click at [616, 151] on button at bounding box center [618, 143] width 18 height 18
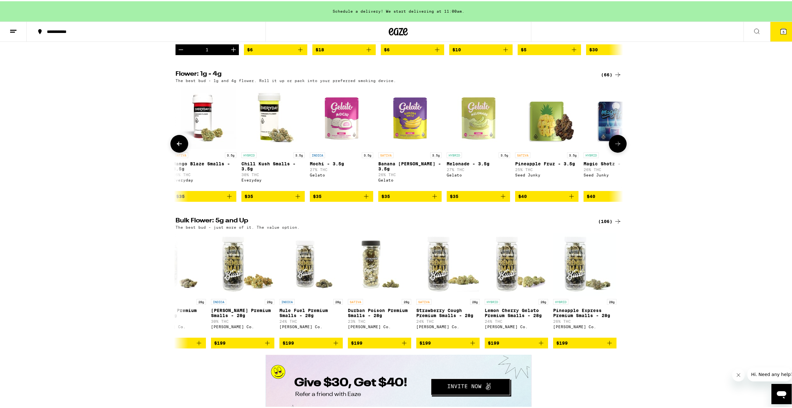
click at [616, 151] on button at bounding box center [618, 143] width 18 height 18
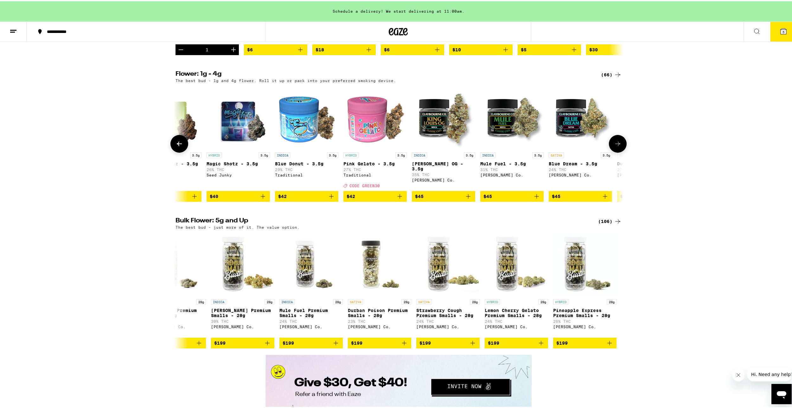
click at [616, 151] on button at bounding box center [618, 143] width 18 height 18
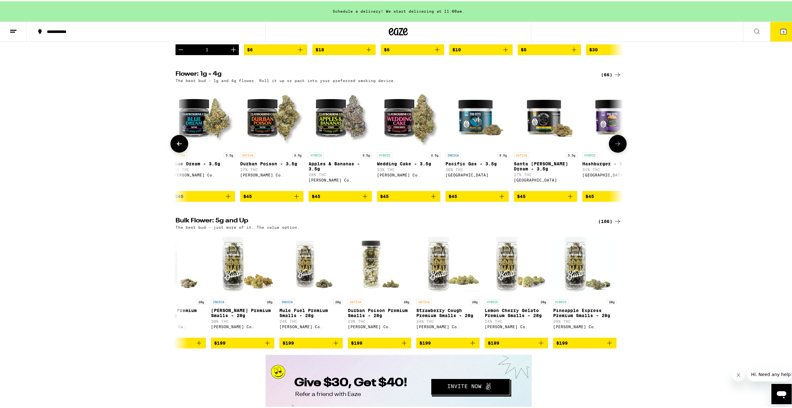
click at [616, 151] on button at bounding box center [618, 143] width 18 height 18
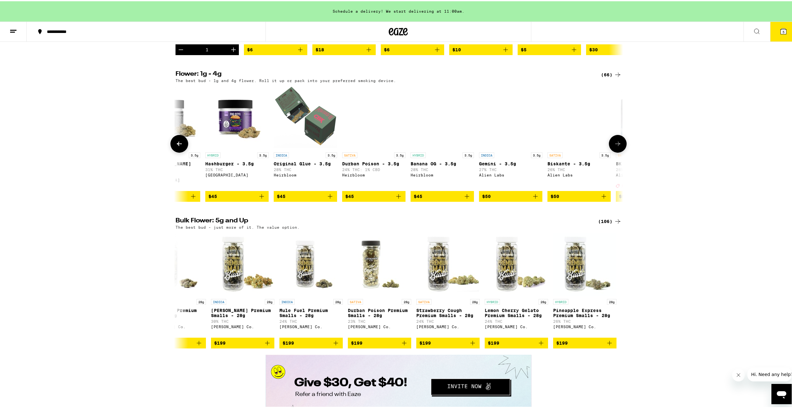
click at [616, 151] on button at bounding box center [618, 143] width 18 height 18
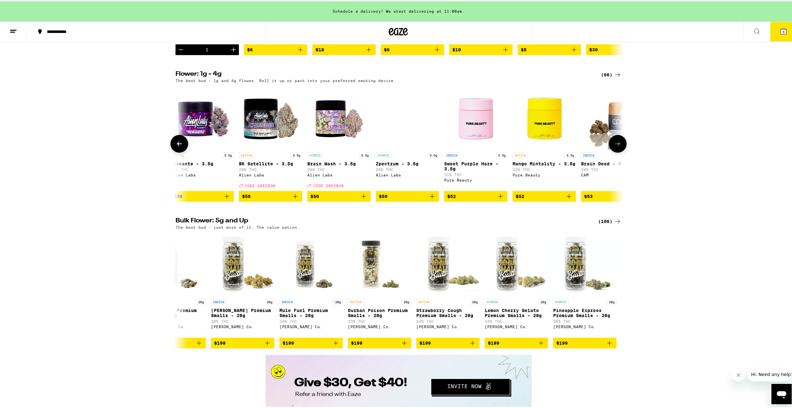
scroll to position [492, 0]
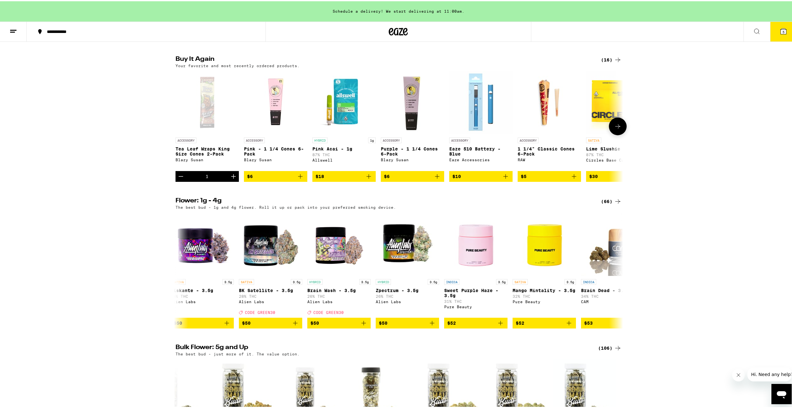
click at [365, 179] on icon "Add to bag" at bounding box center [369, 175] width 8 height 8
click at [781, 34] on button "6" at bounding box center [783, 31] width 27 height 20
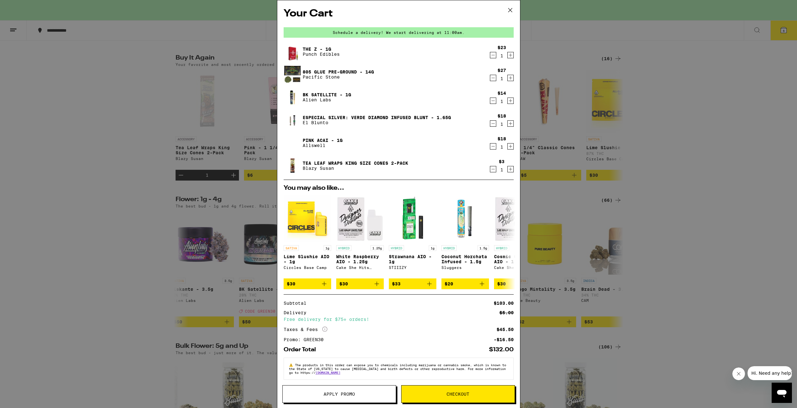
click at [490, 58] on icon "Decrement" at bounding box center [493, 55] width 6 height 8
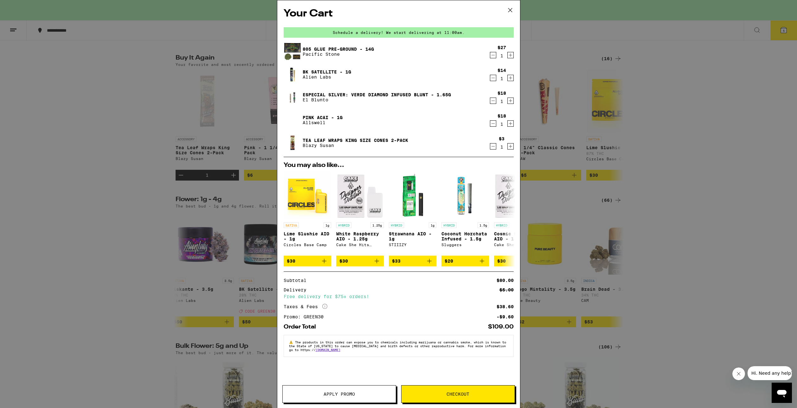
click at [185, 169] on div "Your Cart Schedule a delivery! We start delivering at 11:00am. 805 Glue Pre-Gro…" at bounding box center [398, 204] width 797 height 408
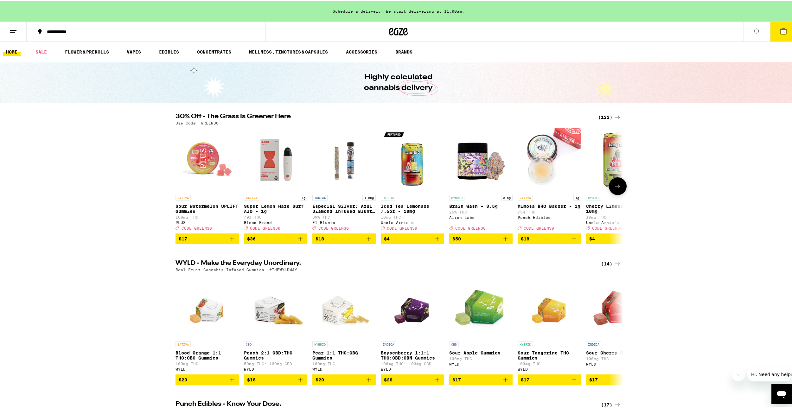
click at [614, 185] on icon at bounding box center [618, 185] width 8 height 8
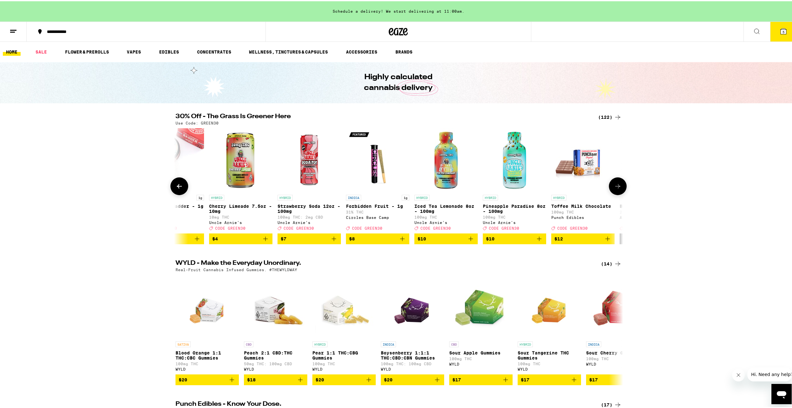
click at [614, 185] on icon at bounding box center [618, 185] width 8 height 8
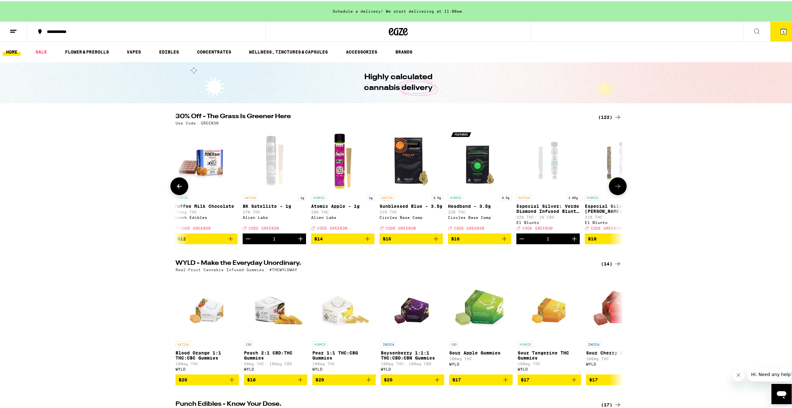
click at [614, 185] on icon at bounding box center [618, 185] width 8 height 8
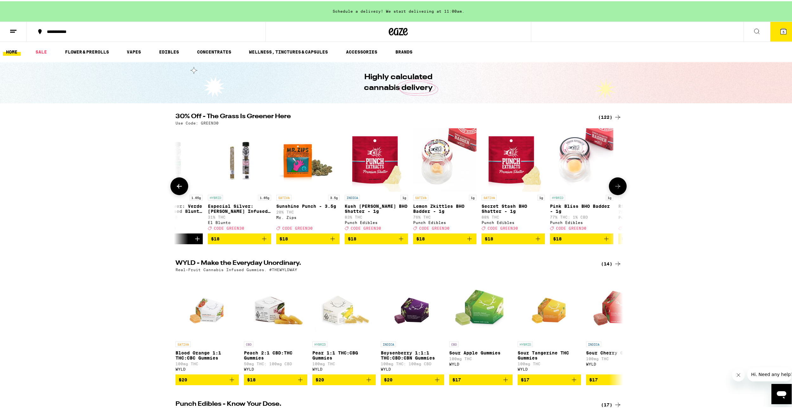
click at [614, 185] on icon at bounding box center [618, 185] width 8 height 8
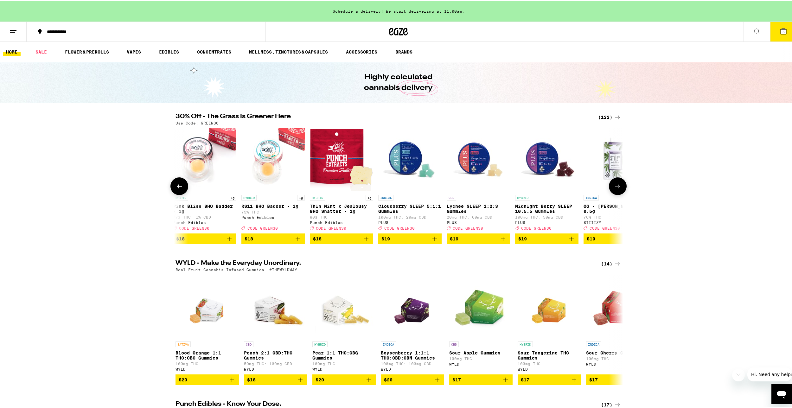
click at [614, 185] on icon at bounding box center [618, 185] width 8 height 8
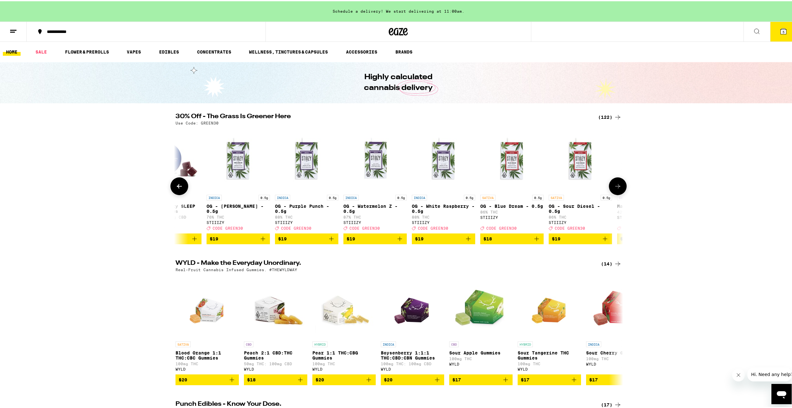
click at [614, 185] on icon at bounding box center [618, 185] width 8 height 8
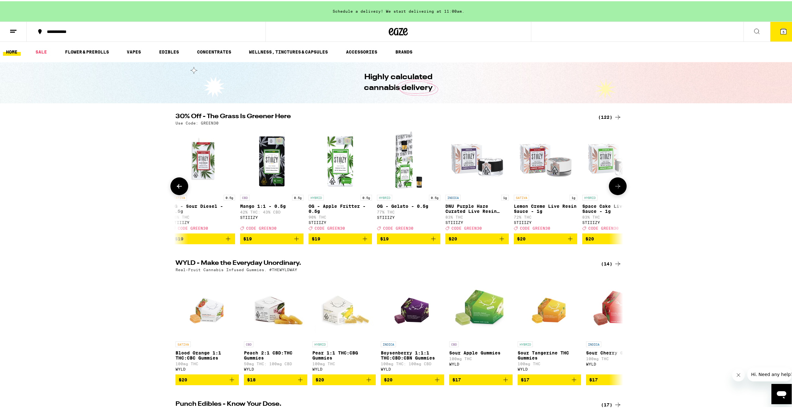
click at [614, 185] on icon at bounding box center [618, 185] width 8 height 8
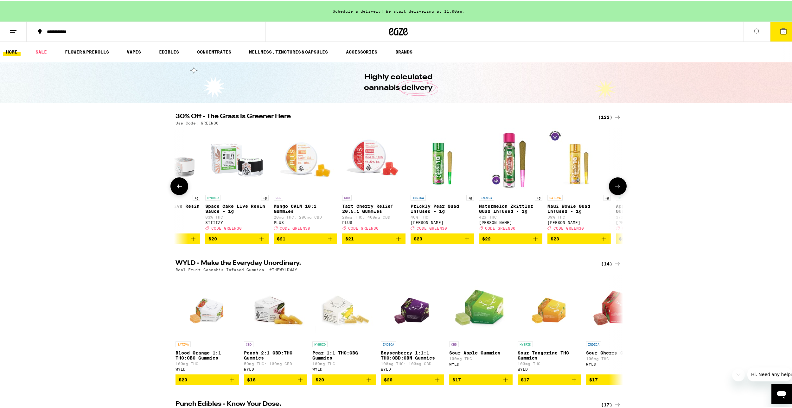
click at [609, 188] on button at bounding box center [618, 185] width 18 height 18
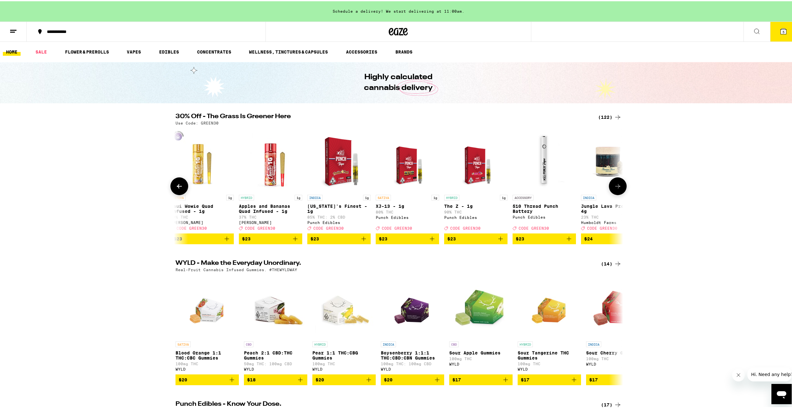
click at [293, 241] on icon "Add to bag" at bounding box center [295, 238] width 8 height 8
click at [498, 240] on icon "Add to bag" at bounding box center [501, 238] width 8 height 8
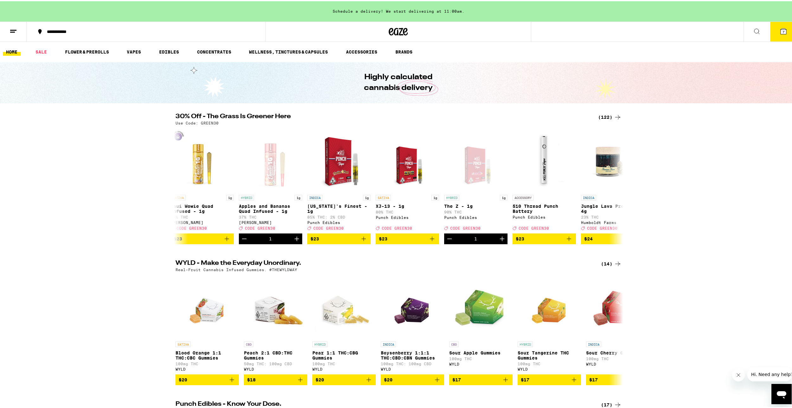
click at [774, 29] on button "7" at bounding box center [783, 31] width 27 height 20
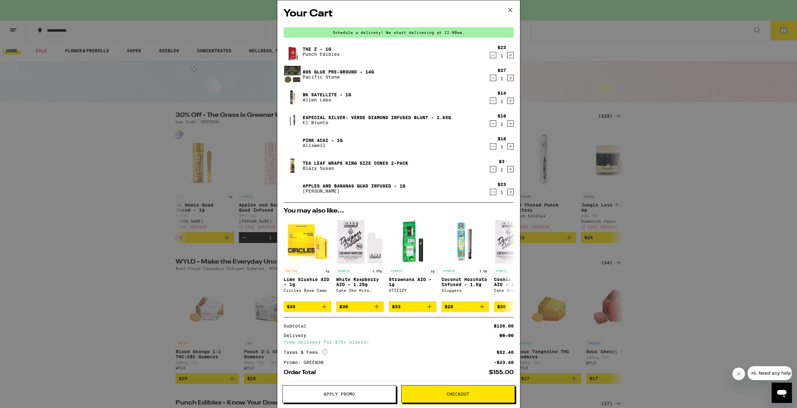
click at [217, 150] on div "Your Cart Schedule a delivery! We start delivering at 11:00am. The Z - 1g Punch…" at bounding box center [398, 204] width 797 height 408
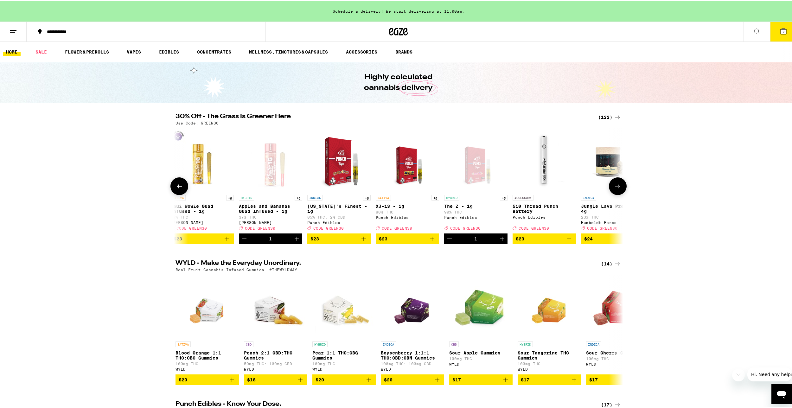
click at [408, 165] on img "Open page for XJ-13 - 1g from Punch Edibles" at bounding box center [407, 158] width 49 height 63
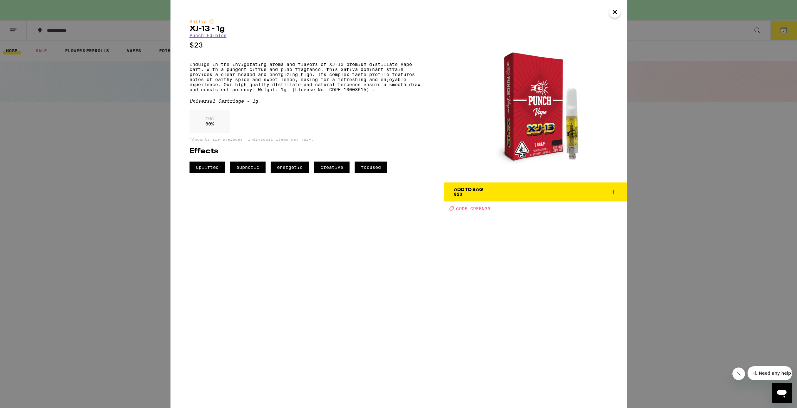
click at [716, 168] on div "Sativa XJ-13 - 1g Punch Edibles $23 Indulge in the invigorating aroma and flavo…" at bounding box center [398, 204] width 797 height 408
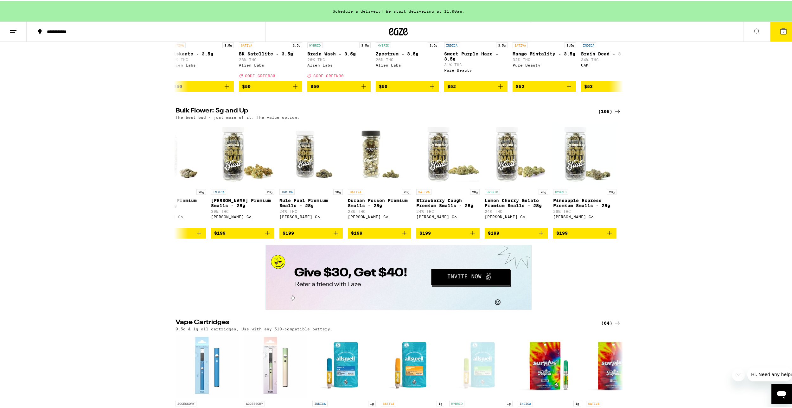
scroll to position [855, 0]
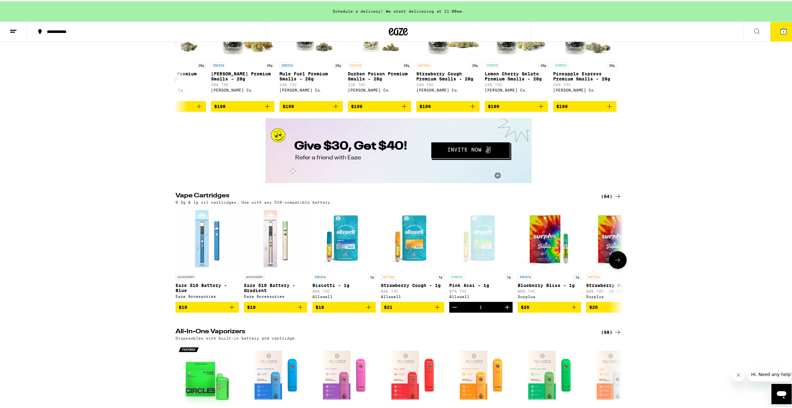
click at [618, 263] on icon at bounding box center [618, 259] width 8 height 8
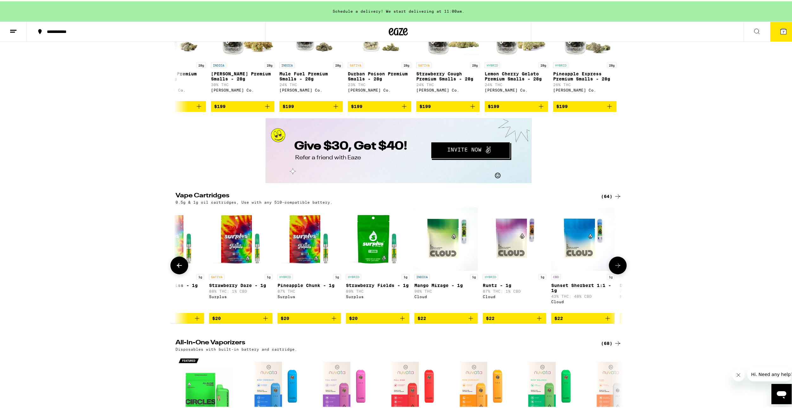
click at [618, 268] on icon at bounding box center [618, 264] width 8 height 8
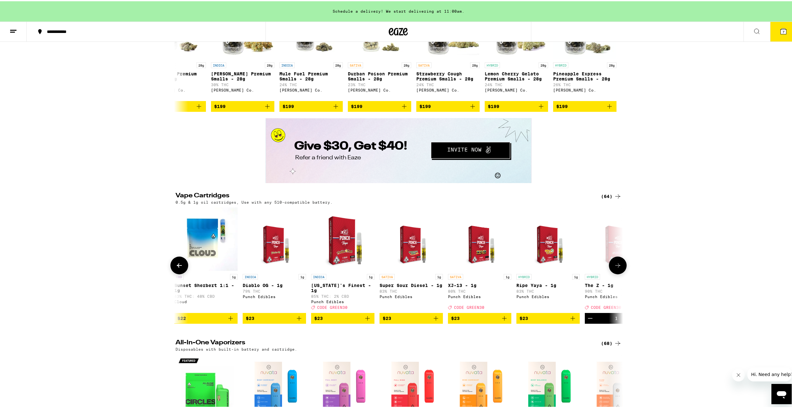
click at [618, 268] on icon at bounding box center [618, 264] width 8 height 8
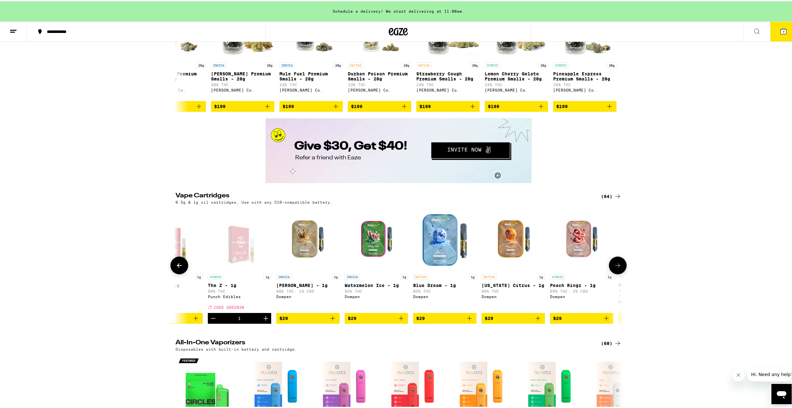
click at [618, 273] on button at bounding box center [618, 264] width 18 height 18
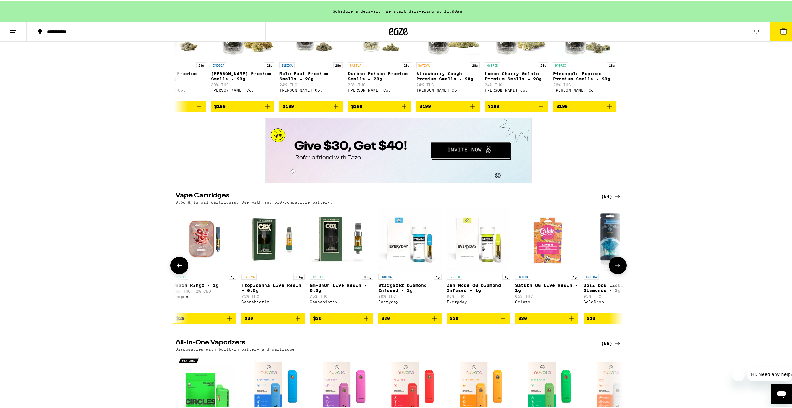
click at [618, 273] on button at bounding box center [618, 264] width 18 height 18
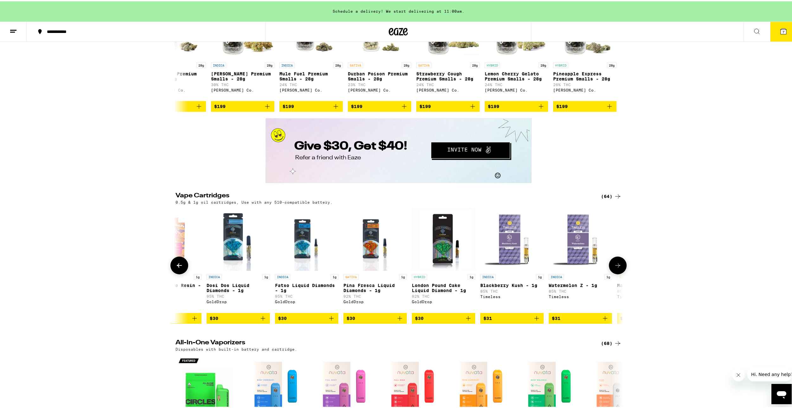
click at [618, 273] on button at bounding box center [618, 264] width 18 height 18
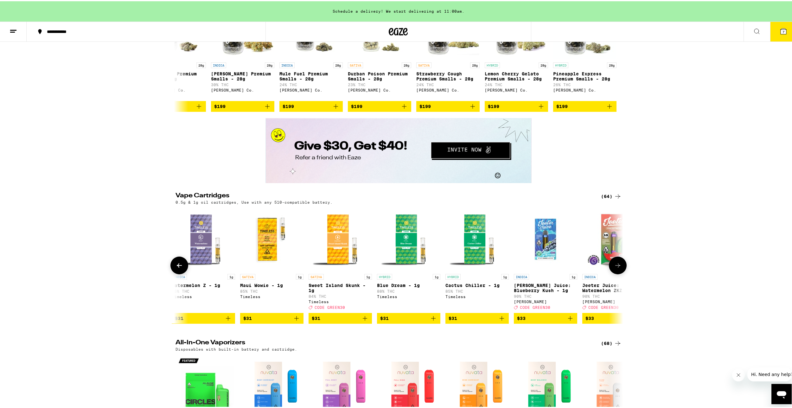
click at [618, 273] on button at bounding box center [618, 264] width 18 height 18
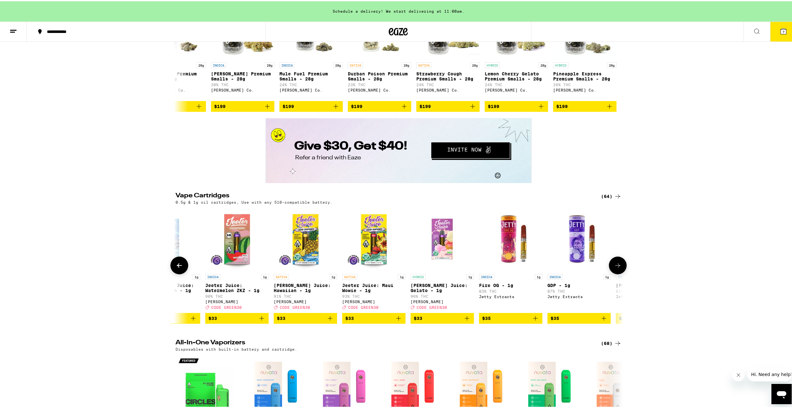
click at [618, 273] on button at bounding box center [618, 264] width 18 height 18
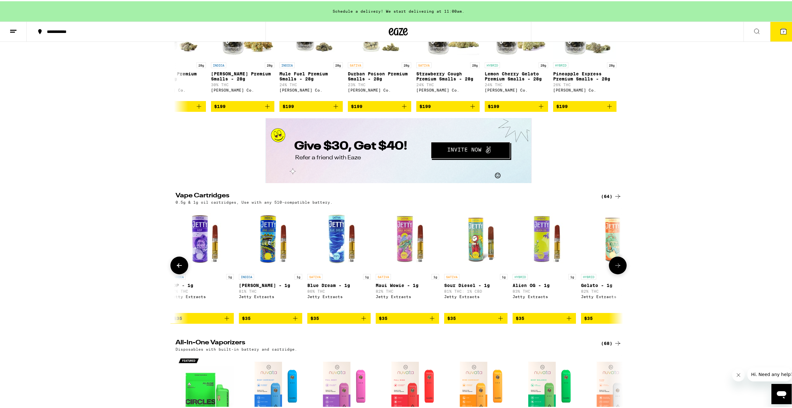
click at [618, 273] on button at bounding box center [618, 264] width 18 height 18
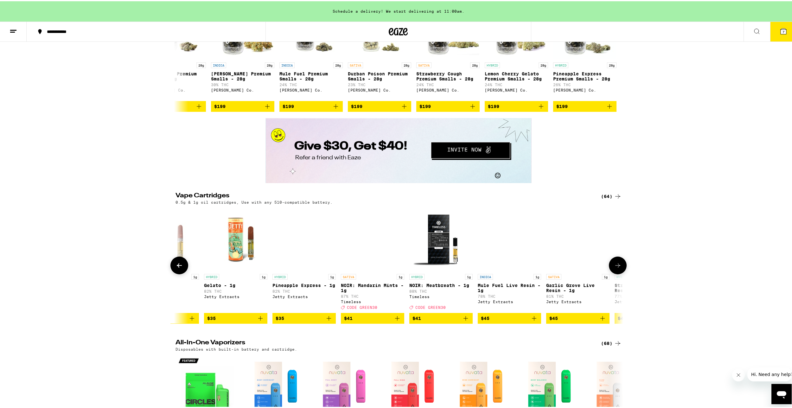
click at [618, 273] on button at bounding box center [618, 264] width 18 height 18
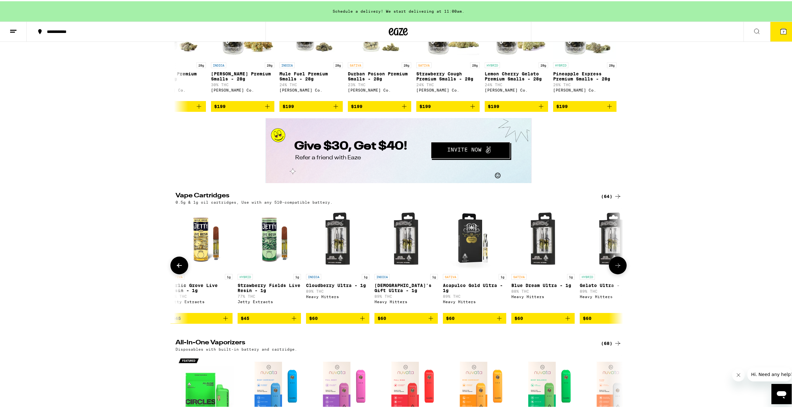
click at [618, 273] on button at bounding box center [618, 264] width 18 height 18
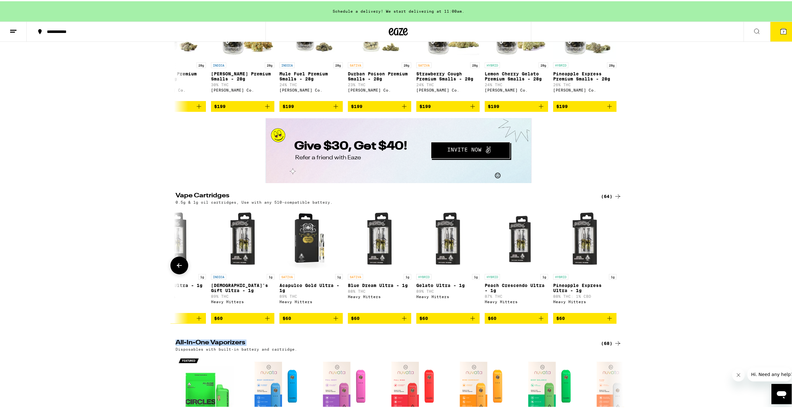
click at [618, 273] on div at bounding box center [618, 264] width 18 height 18
click at [173, 273] on button at bounding box center [179, 264] width 18 height 18
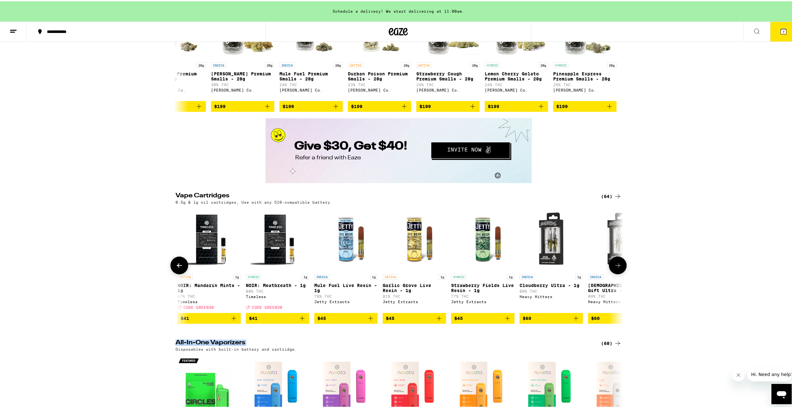
click at [173, 273] on button at bounding box center [179, 264] width 18 height 18
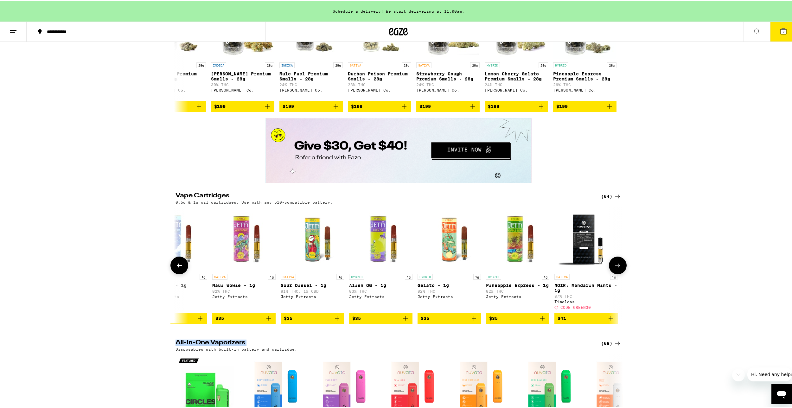
click at [174, 273] on button at bounding box center [179, 264] width 18 height 18
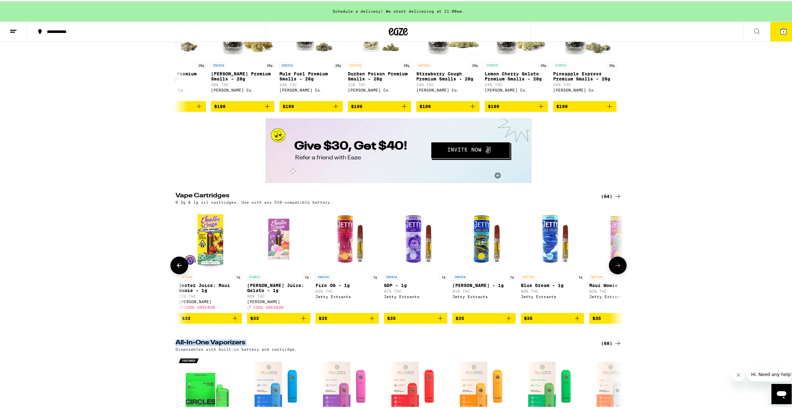
click at [175, 268] on icon at bounding box center [179, 264] width 8 height 8
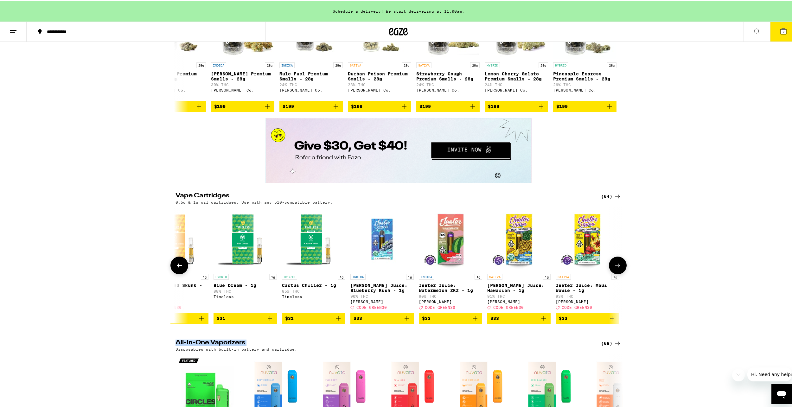
click at [175, 268] on icon at bounding box center [179, 264] width 8 height 8
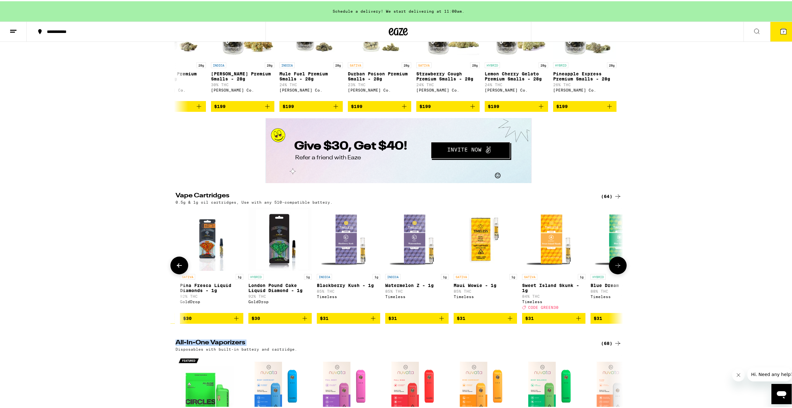
click at [175, 268] on icon at bounding box center [179, 264] width 8 height 8
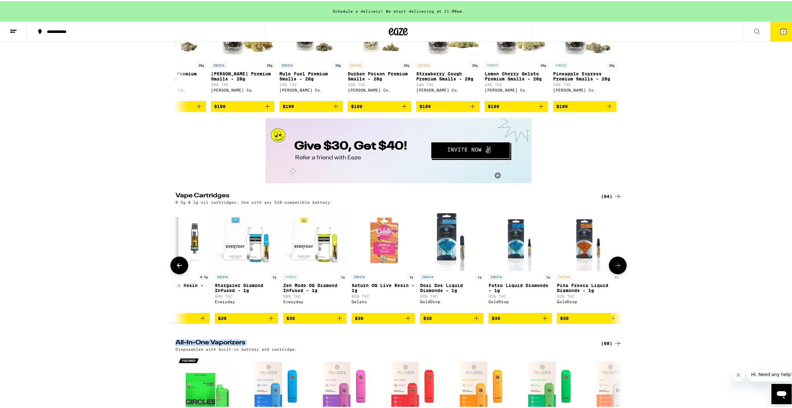
click at [175, 268] on icon at bounding box center [179, 264] width 8 height 8
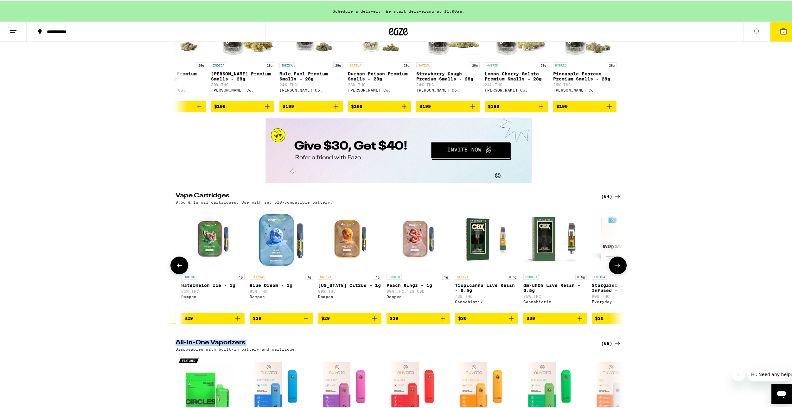
click at [175, 268] on icon at bounding box center [179, 264] width 8 height 8
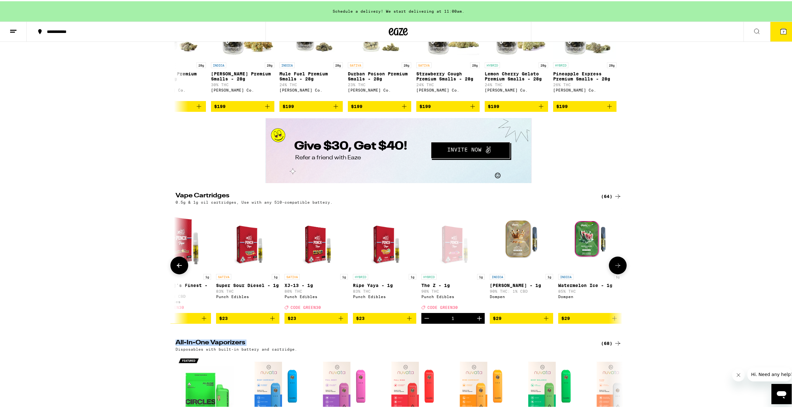
click at [175, 268] on icon at bounding box center [179, 264] width 8 height 8
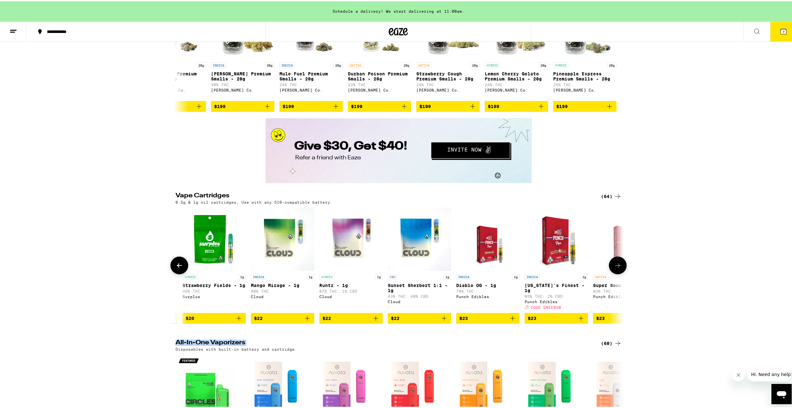
click at [614, 268] on icon at bounding box center [618, 264] width 8 height 8
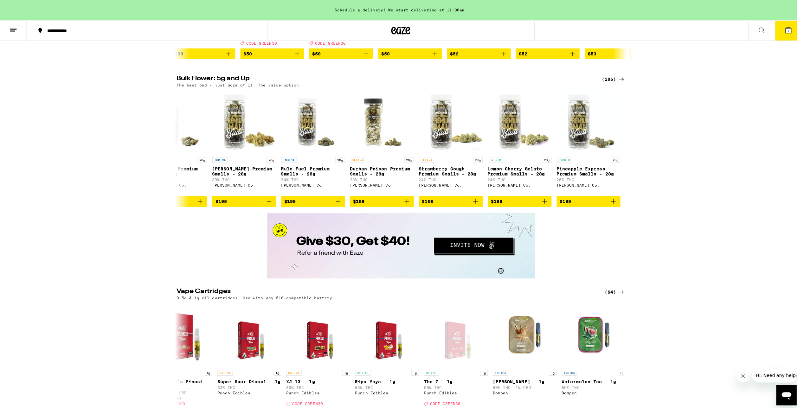
scroll to position [665, 0]
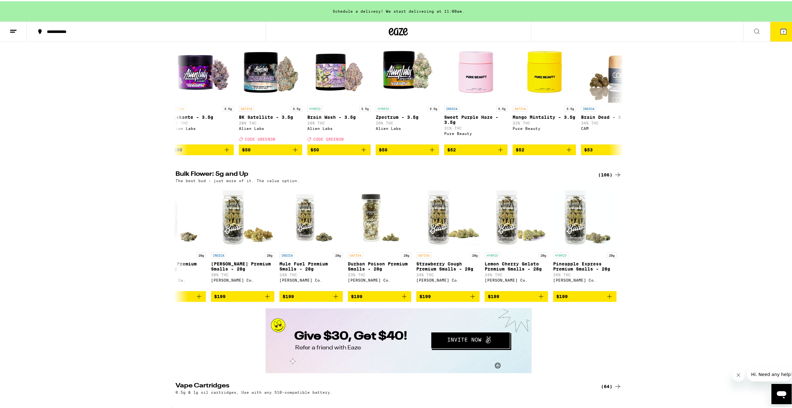
click at [780, 29] on icon at bounding box center [783, 30] width 6 height 6
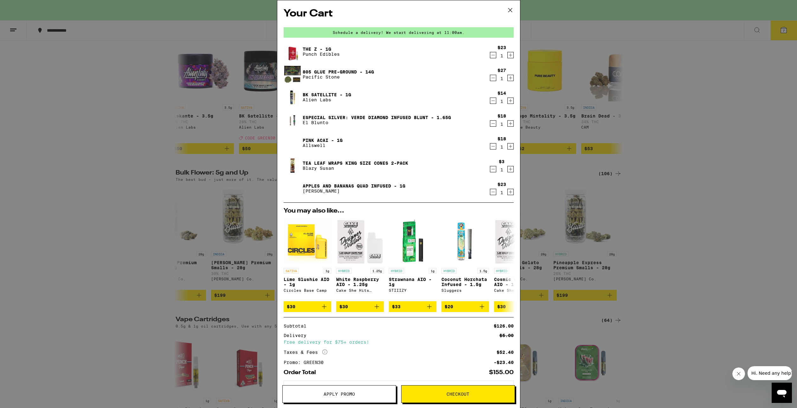
click at [490, 148] on icon "Decrement" at bounding box center [493, 147] width 6 height 8
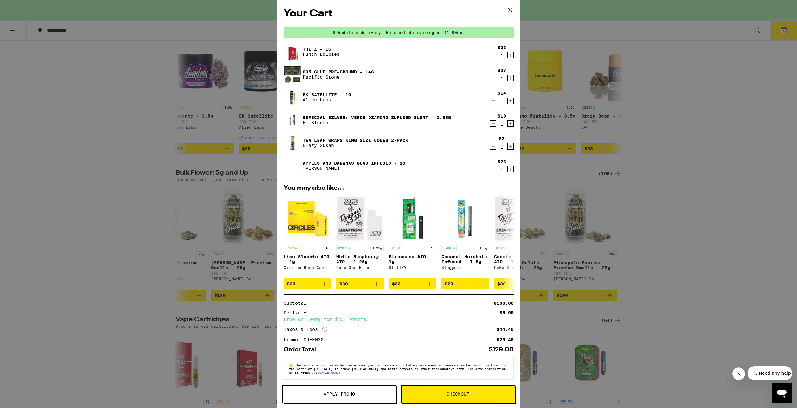
click at [490, 104] on icon "Decrement" at bounding box center [493, 101] width 6 height 8
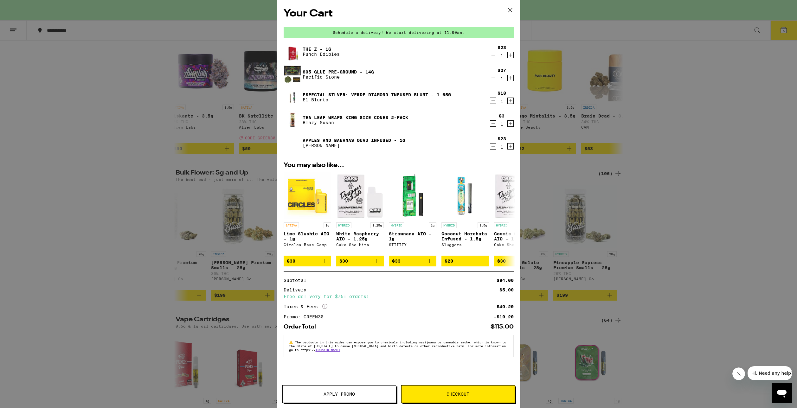
click at [494, 148] on icon "Decrement" at bounding box center [493, 147] width 6 height 8
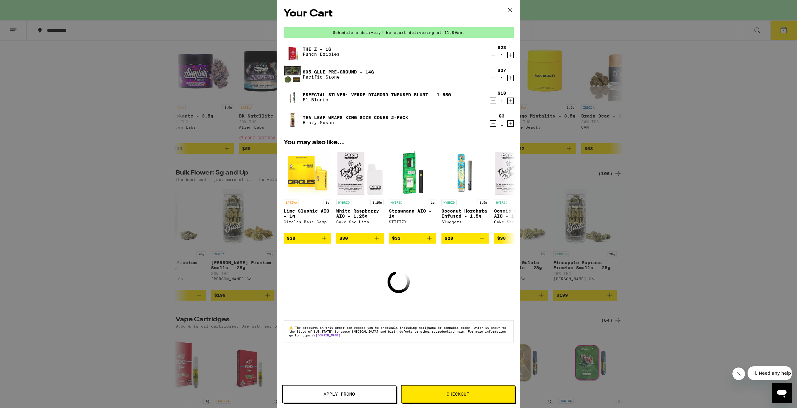
click at [232, 127] on div "Your Cart Schedule a delivery! We start delivering at 11:00am. The Z - 1g Punch…" at bounding box center [398, 204] width 797 height 408
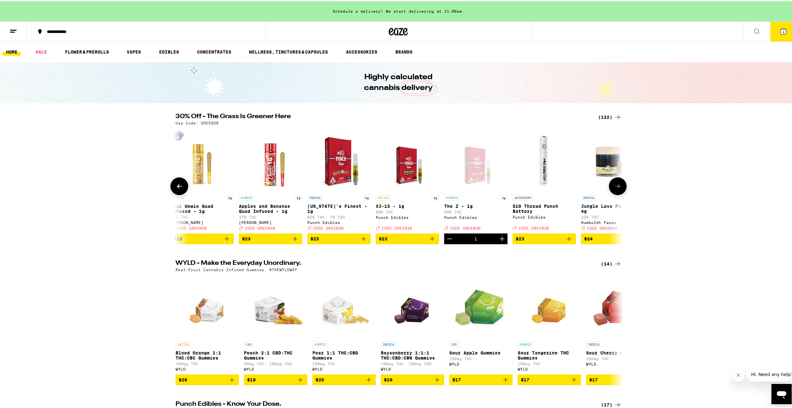
click at [181, 190] on button at bounding box center [179, 185] width 18 height 18
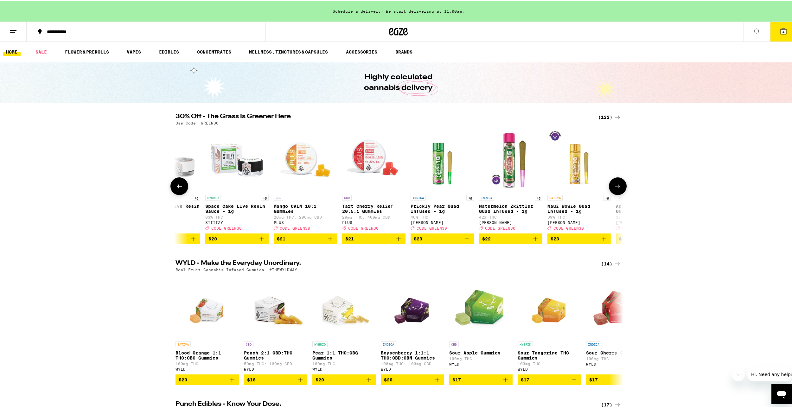
click at [181, 190] on button at bounding box center [179, 185] width 18 height 18
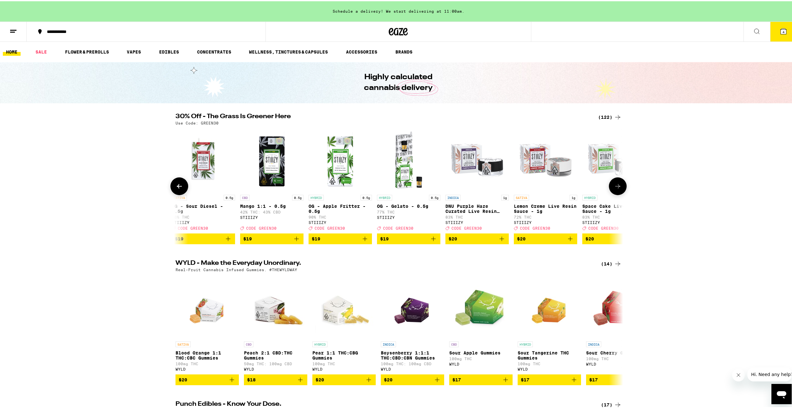
click at [181, 190] on button at bounding box center [179, 185] width 18 height 18
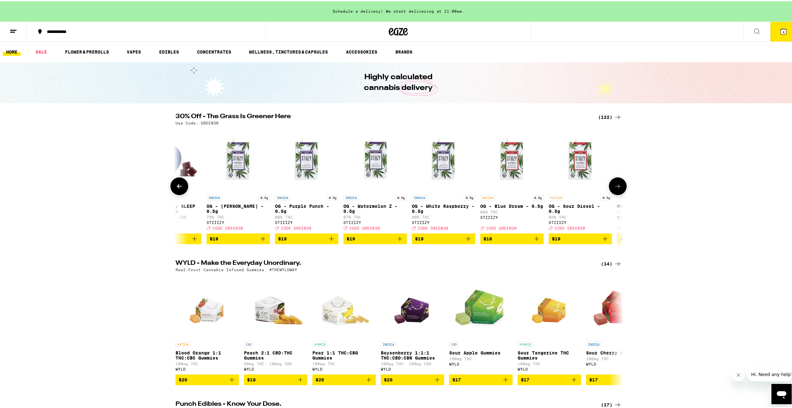
click at [181, 190] on button at bounding box center [179, 185] width 18 height 18
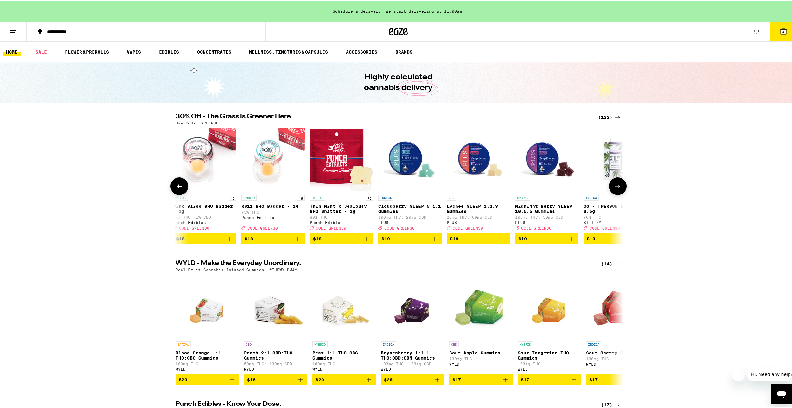
click at [181, 190] on button at bounding box center [179, 185] width 18 height 18
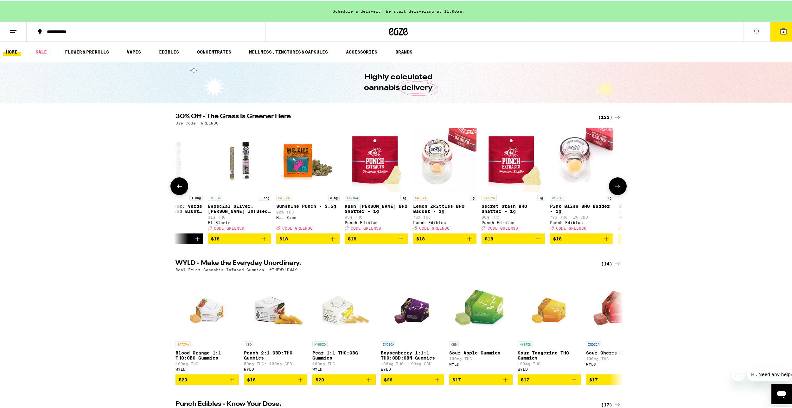
click at [181, 190] on button at bounding box center [179, 185] width 18 height 18
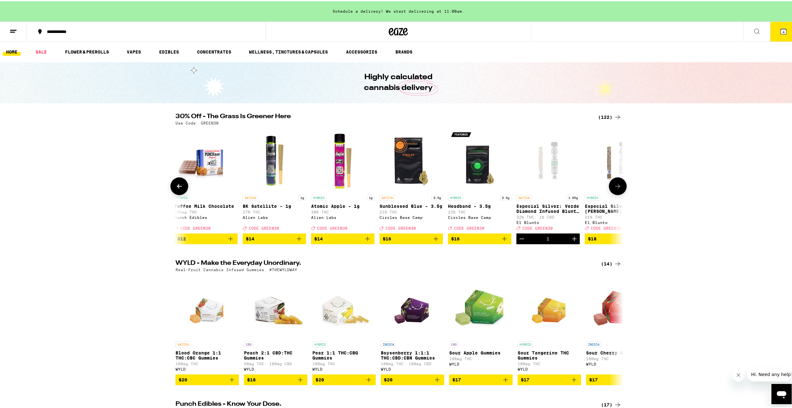
click at [364, 241] on icon "Add to bag" at bounding box center [368, 238] width 8 height 8
click at [181, 186] on button at bounding box center [179, 185] width 18 height 18
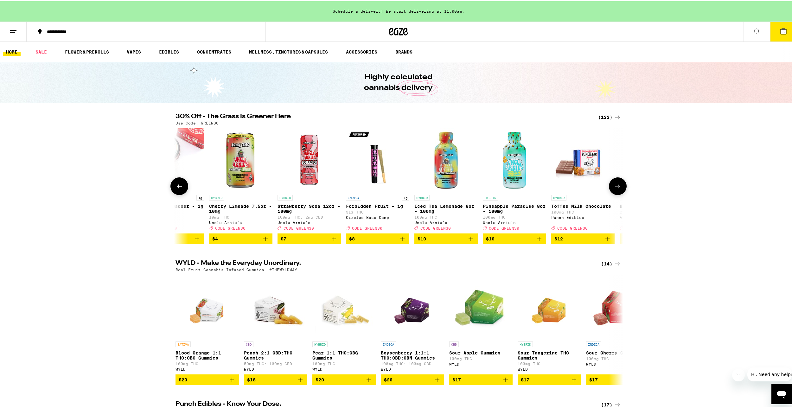
click at [181, 186] on button at bounding box center [179, 185] width 18 height 18
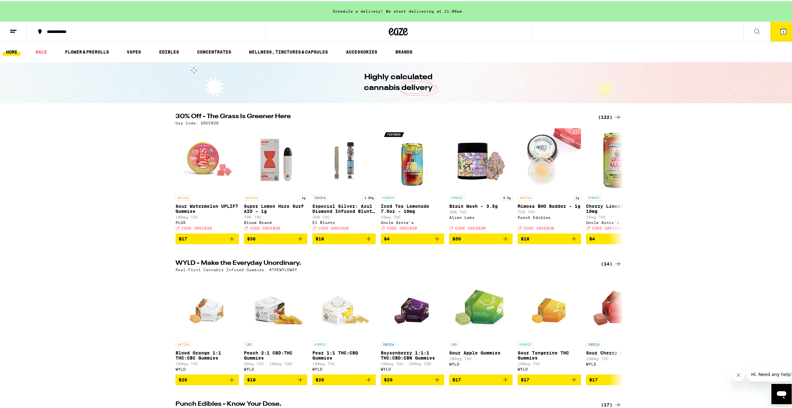
click at [780, 31] on icon at bounding box center [783, 30] width 6 height 6
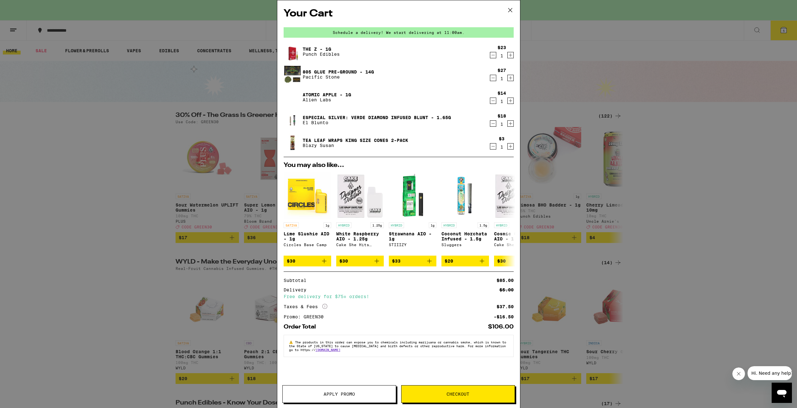
click at [218, 220] on div "Your Cart Schedule a delivery! We start delivering at 11:00am. The Z - 1g Punch…" at bounding box center [398, 204] width 797 height 408
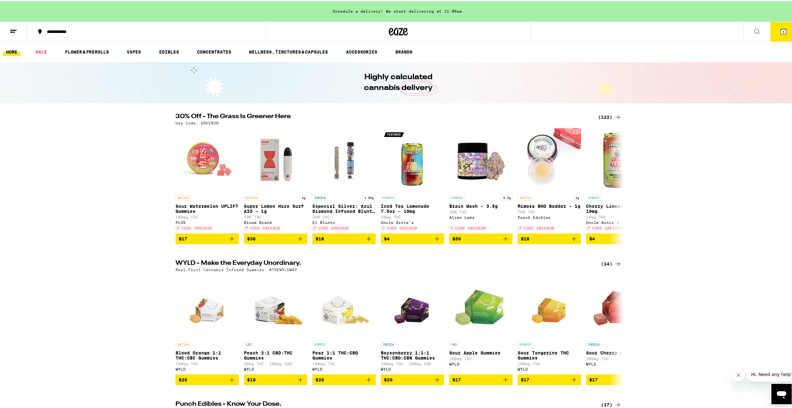
click at [774, 33] on button "5" at bounding box center [783, 31] width 27 height 20
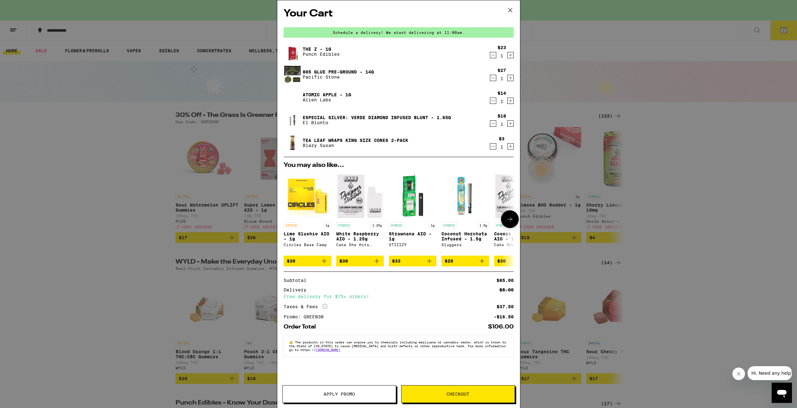
click at [191, 250] on div "Your Cart Schedule a delivery! We start delivering at 11:00am. The Z - 1g Punch…" at bounding box center [398, 204] width 797 height 408
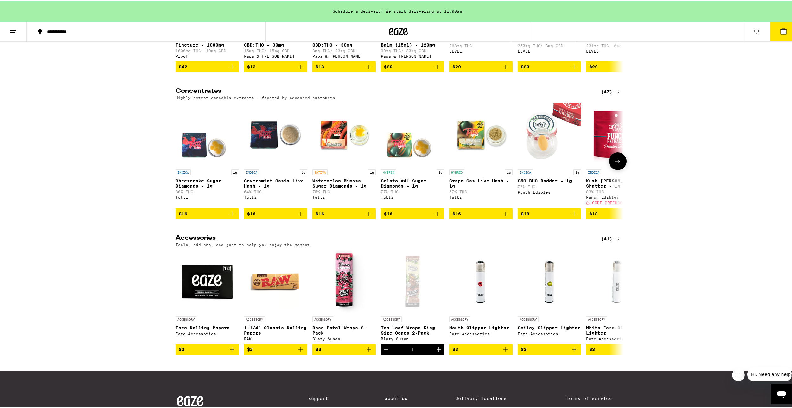
scroll to position [2854, 0]
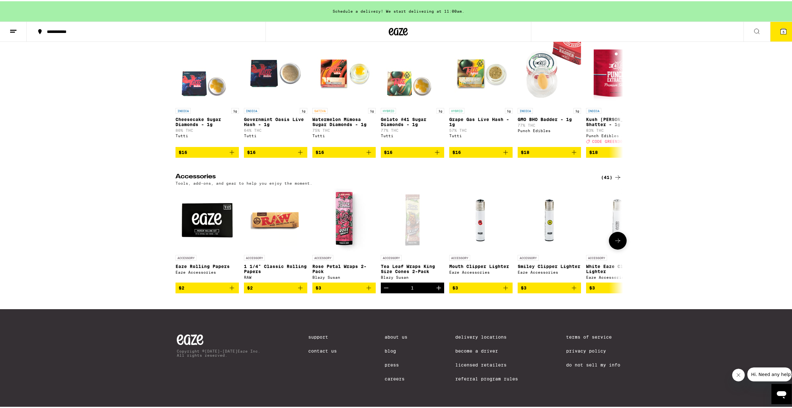
click at [616, 238] on icon at bounding box center [618, 240] width 8 height 8
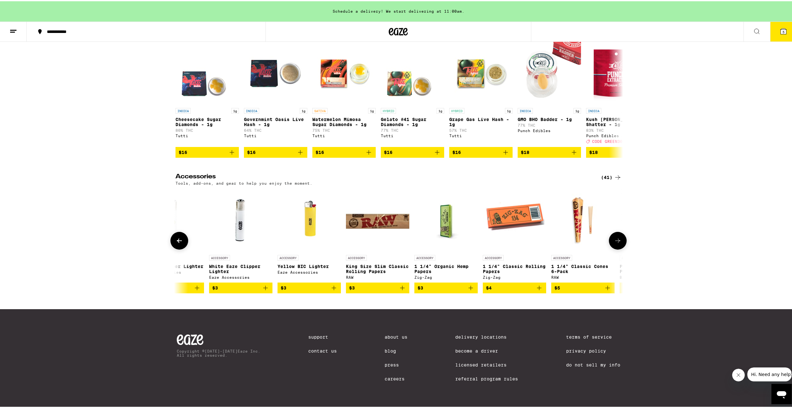
click at [616, 238] on icon at bounding box center [618, 240] width 8 height 8
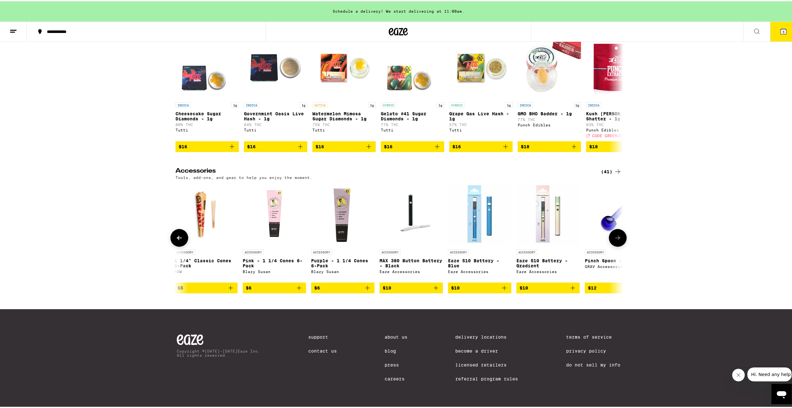
click at [616, 238] on icon at bounding box center [617, 236] width 5 height 4
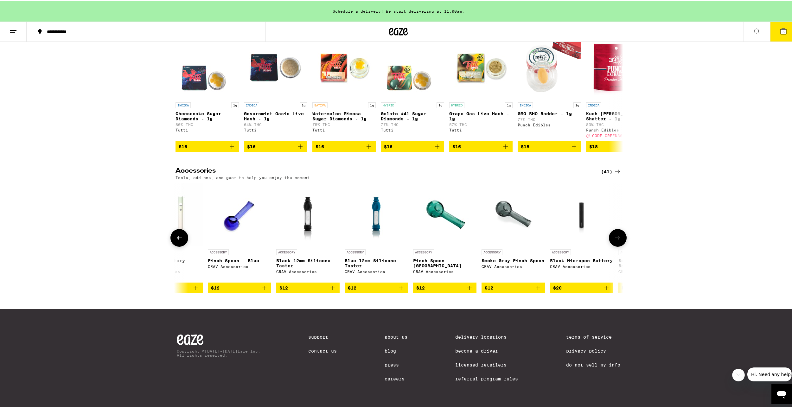
click at [616, 238] on icon at bounding box center [617, 236] width 5 height 4
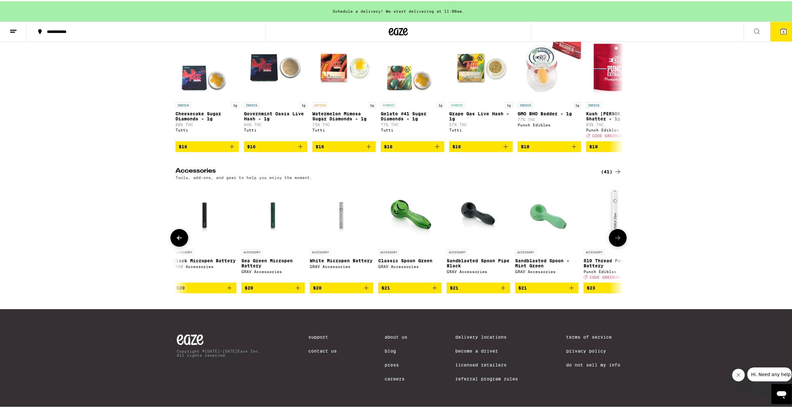
click at [616, 238] on icon at bounding box center [617, 236] width 5 height 4
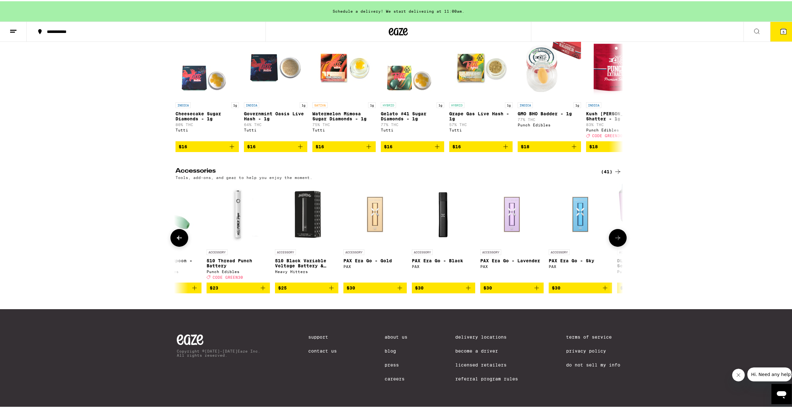
click at [616, 238] on icon at bounding box center [617, 236] width 5 height 4
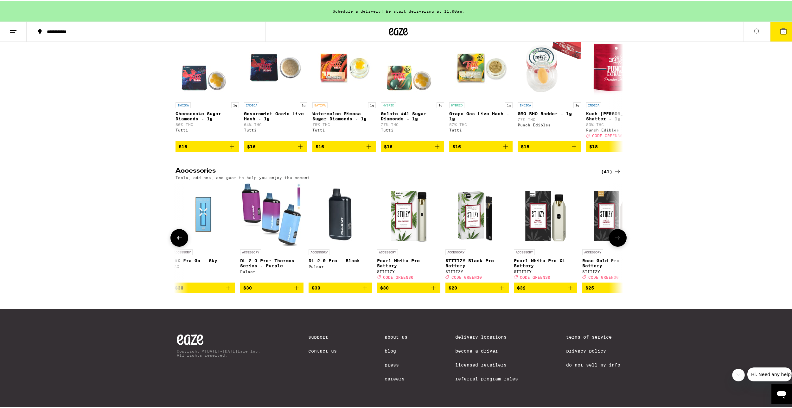
click at [616, 238] on icon at bounding box center [617, 236] width 5 height 4
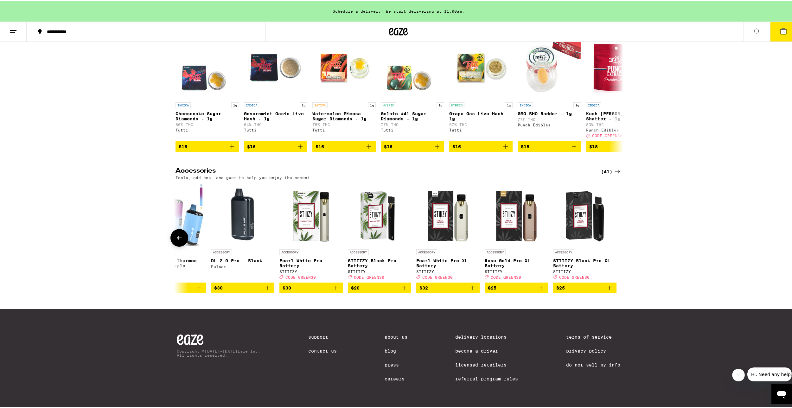
click at [616, 238] on div at bounding box center [618, 237] width 18 height 18
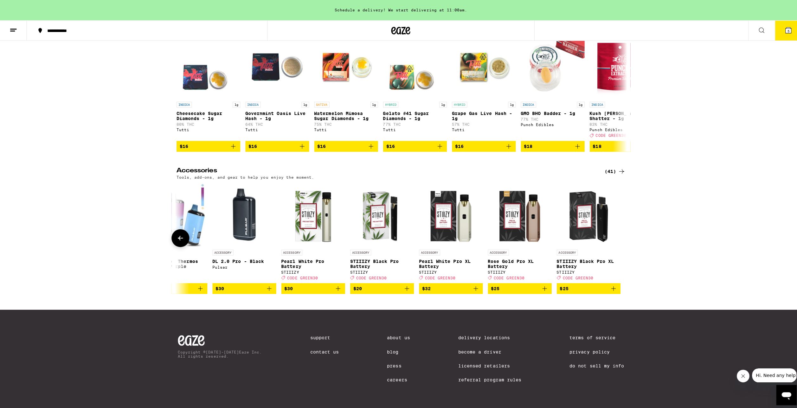
scroll to position [2727, 0]
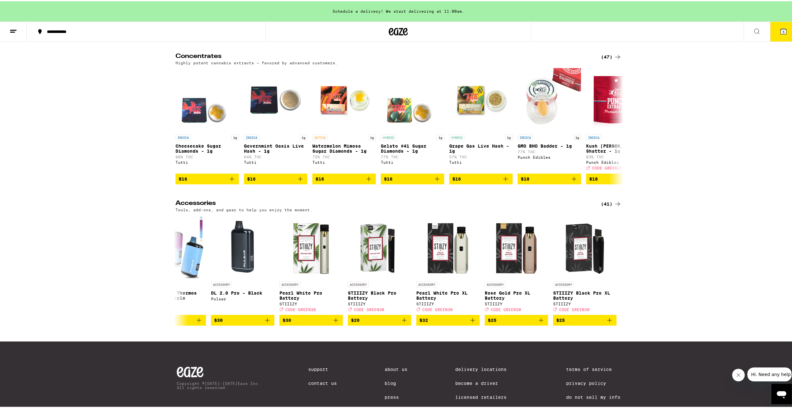
click at [780, 40] on button "5" at bounding box center [783, 31] width 27 height 20
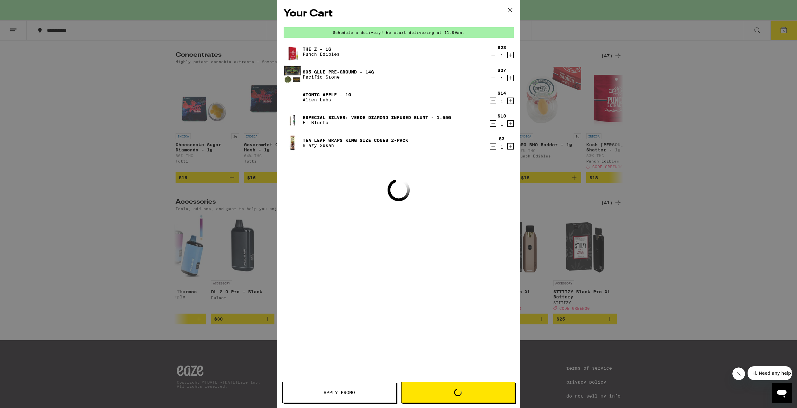
scroll to position [2662, 0]
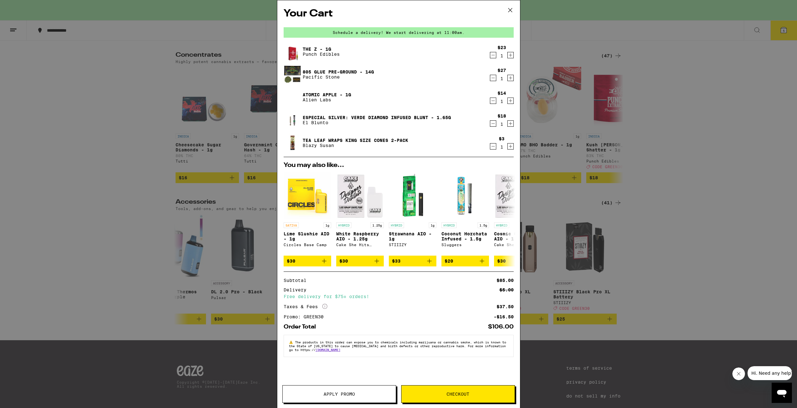
click at [616, 151] on div "Your Cart Schedule a delivery! We start delivering at 11:00am. The Z - 1g Punch…" at bounding box center [398, 204] width 797 height 408
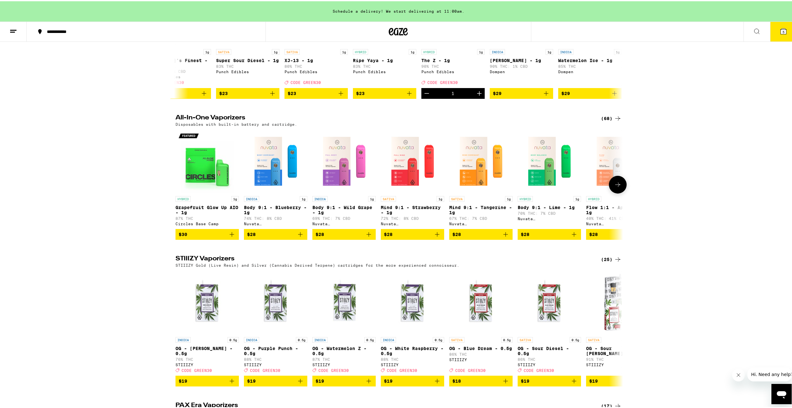
scroll to position [922, 0]
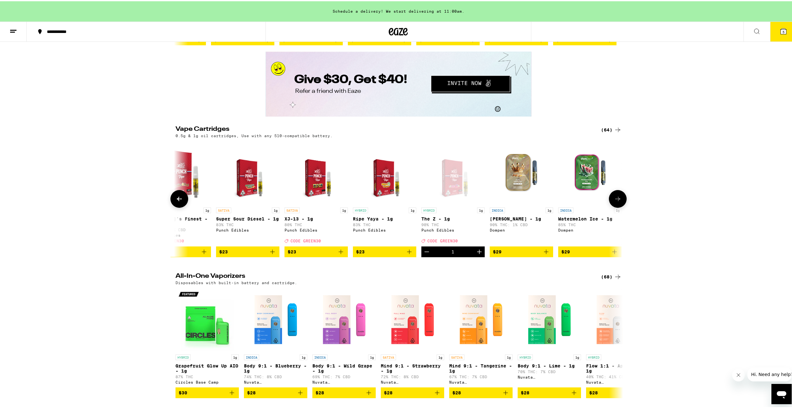
click at [170, 207] on button at bounding box center [179, 198] width 18 height 18
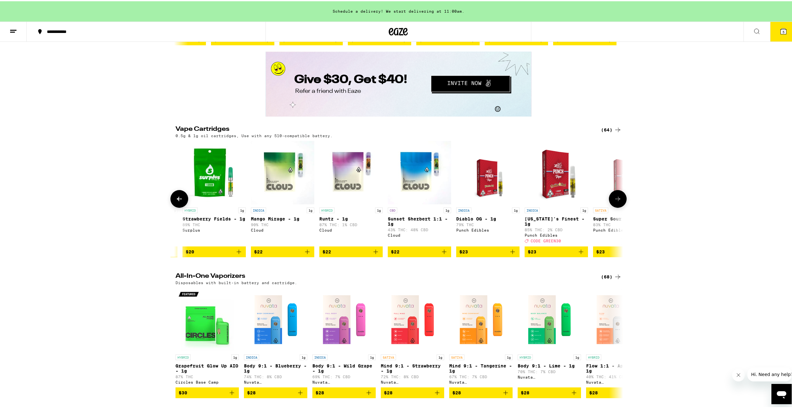
click at [170, 207] on button at bounding box center [179, 198] width 18 height 18
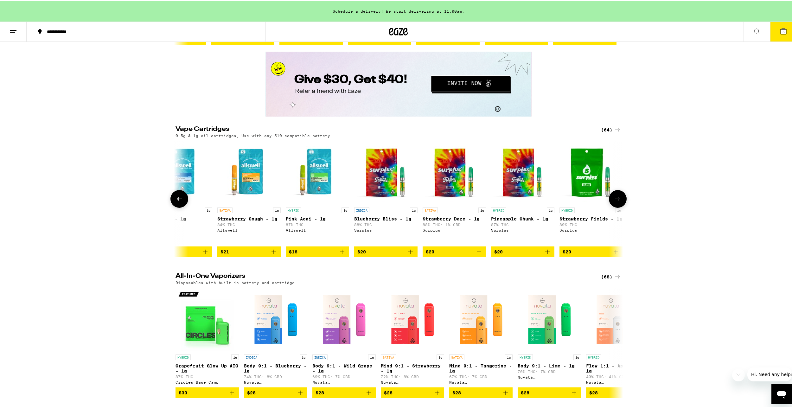
click at [170, 207] on button at bounding box center [179, 198] width 18 height 18
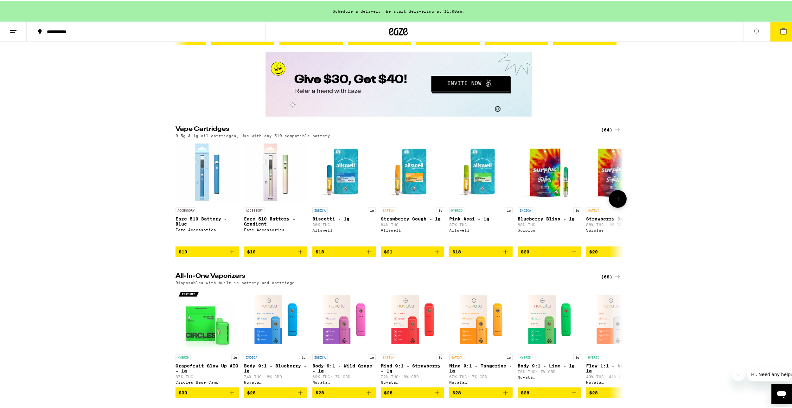
click at [170, 207] on div at bounding box center [179, 198] width 18 height 18
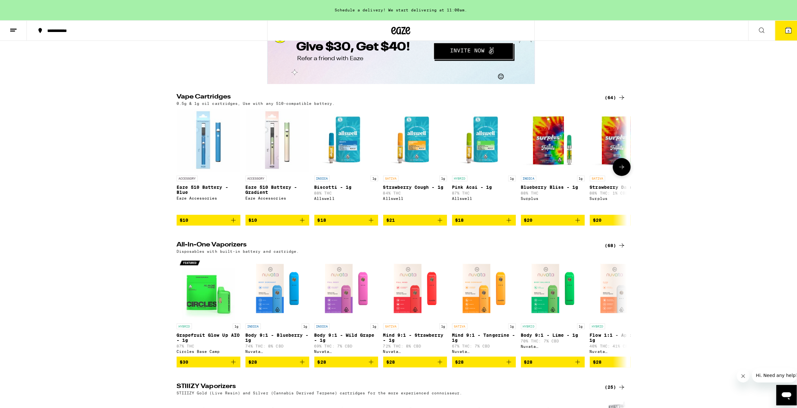
scroll to position [890, 0]
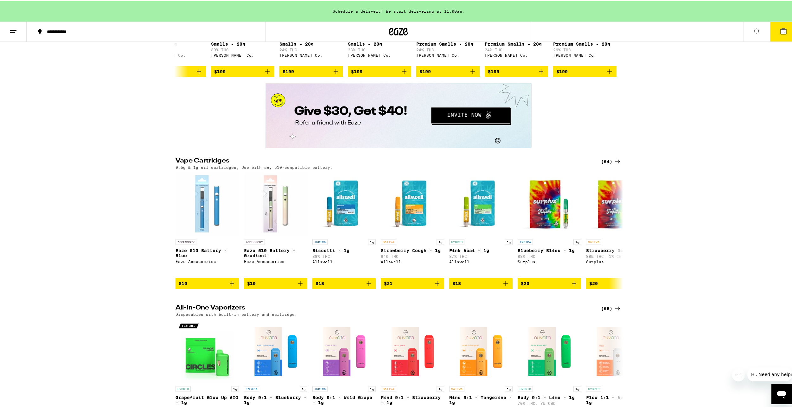
click at [779, 37] on button "5" at bounding box center [783, 31] width 27 height 20
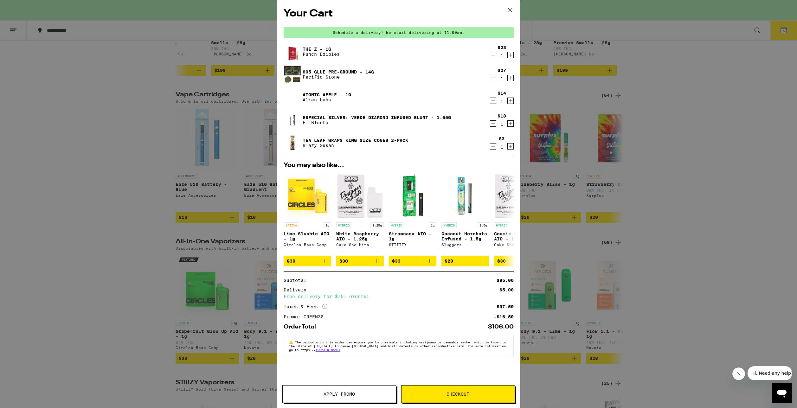
click at [460, 394] on span "Checkout" at bounding box center [457, 394] width 23 height 4
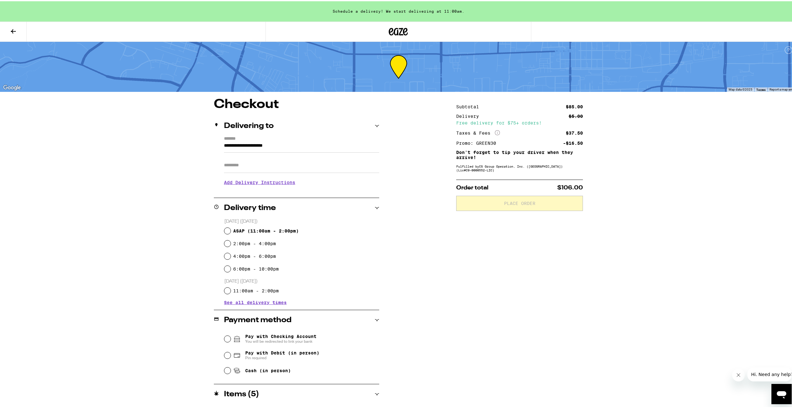
click at [278, 232] on span "ASAP ( 11:00am - 2:00pm )" at bounding box center [266, 229] width 66 height 5
click at [231, 232] on input "ASAP ( 11:00am - 2:00pm )" at bounding box center [227, 229] width 6 height 6
radio input "true"
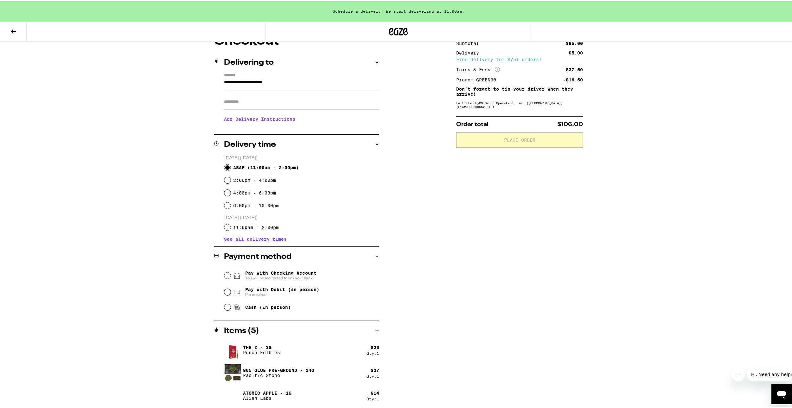
click at [261, 308] on span "Cash (in person)" at bounding box center [268, 305] width 46 height 5
click at [231, 308] on input "Cash (in person)" at bounding box center [227, 306] width 6 height 6
radio input "true"
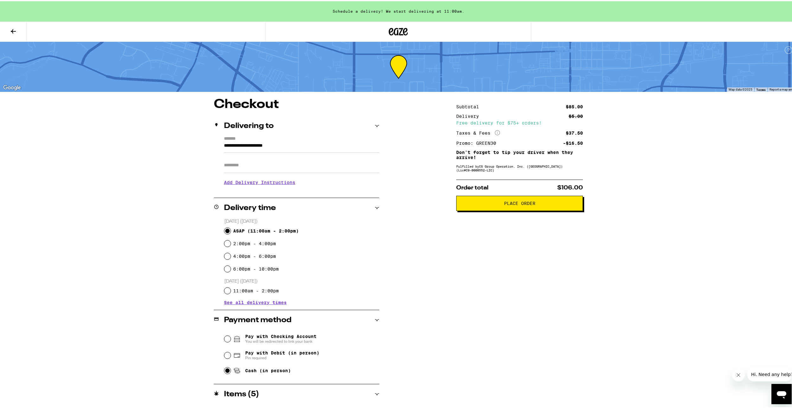
click at [304, 149] on input "**********" at bounding box center [301, 146] width 155 height 11
click at [304, 147] on input "**********" at bounding box center [301, 146] width 155 height 11
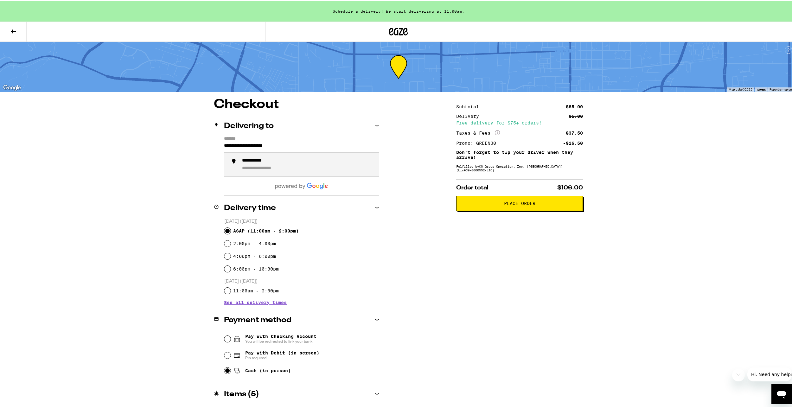
click at [304, 147] on input "**********" at bounding box center [301, 146] width 155 height 11
click at [304, 148] on input "**********" at bounding box center [301, 146] width 155 height 11
click at [288, 145] on input "**********" at bounding box center [301, 146] width 155 height 11
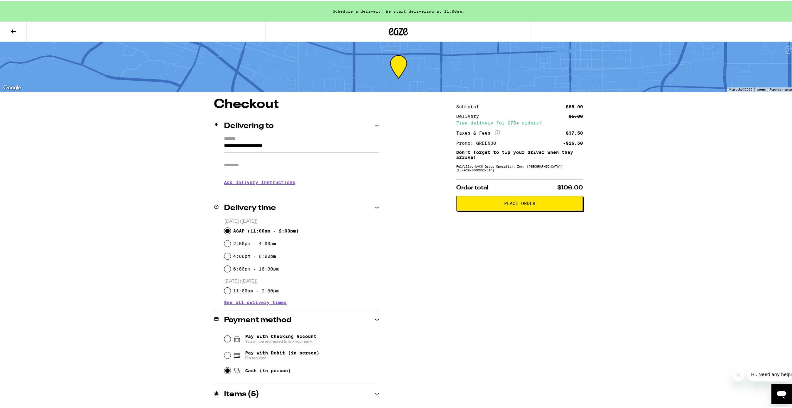
click at [428, 269] on div "**********" at bounding box center [398, 307] width 456 height 421
click at [255, 165] on input "Apt/Suite" at bounding box center [301, 163] width 155 height 15
type input "**********"
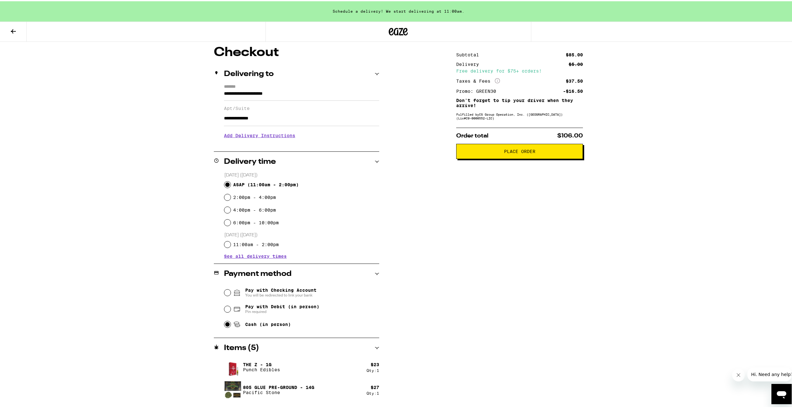
scroll to position [20, 0]
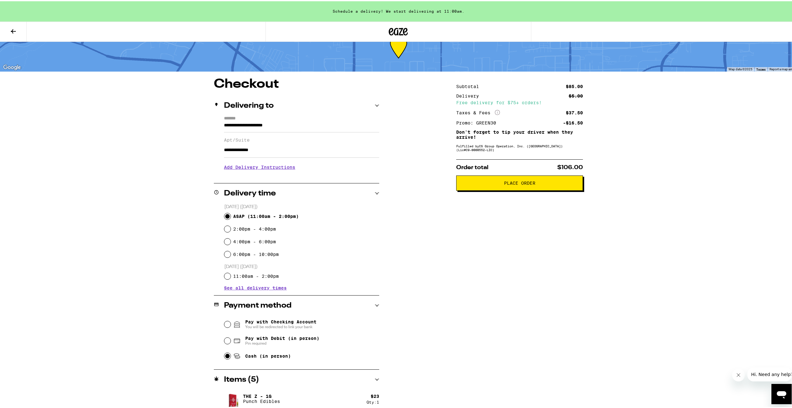
click at [564, 181] on button "Place Order" at bounding box center [519, 181] width 127 height 15
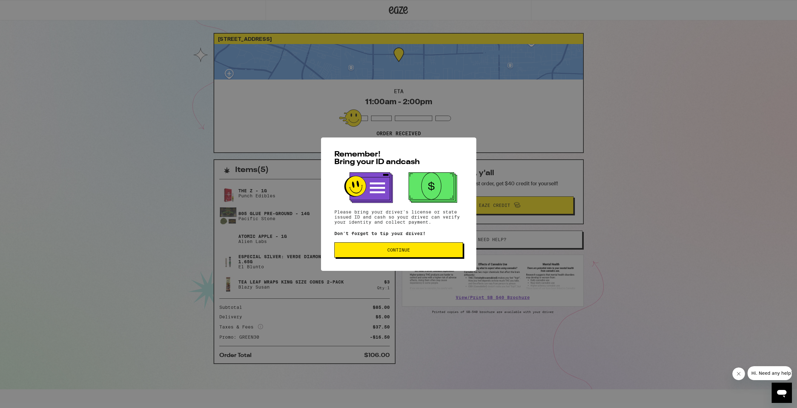
click at [402, 250] on span "Continue" at bounding box center [398, 250] width 23 height 4
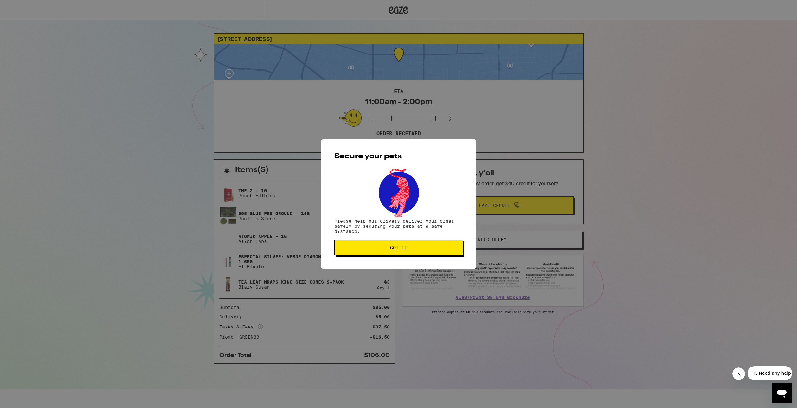
click at [402, 250] on span "Got it" at bounding box center [398, 247] width 17 height 4
